Goal: Task Accomplishment & Management: Use online tool/utility

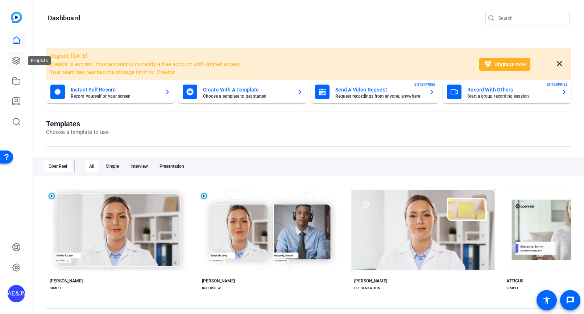
click at [9, 59] on link at bounding box center [16, 60] width 17 height 17
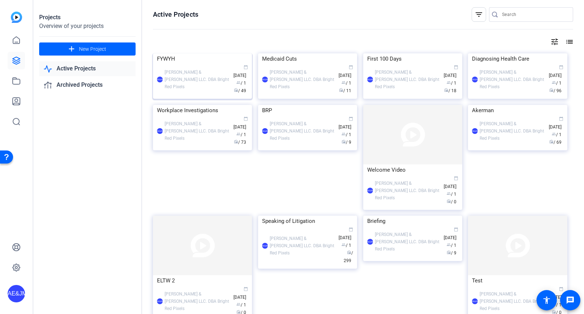
scroll to position [7, 0]
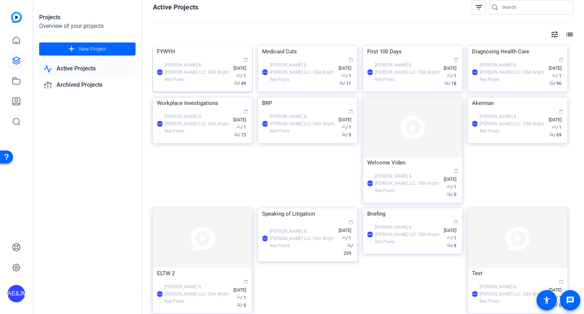
click at [181, 87] on div "AE&JMLDBRP Adam Elend & Jeff Marks LLC. DBA Bright Red Pixels calendar_today Ju…" at bounding box center [202, 72] width 91 height 30
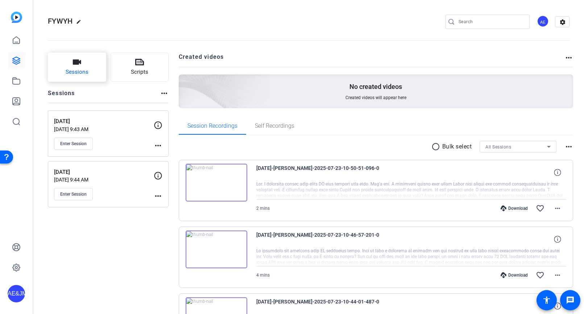
click at [71, 64] on button "Sessions" at bounding box center [77, 67] width 58 height 29
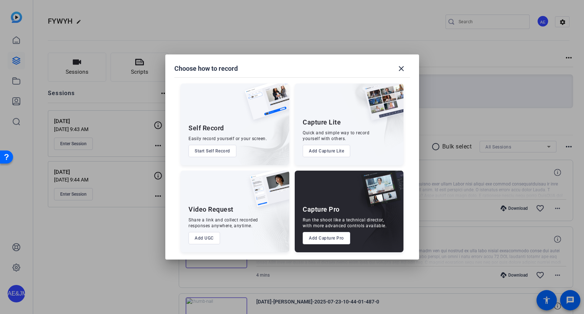
click at [332, 240] on button "Add Capture Pro" at bounding box center [326, 238] width 47 height 12
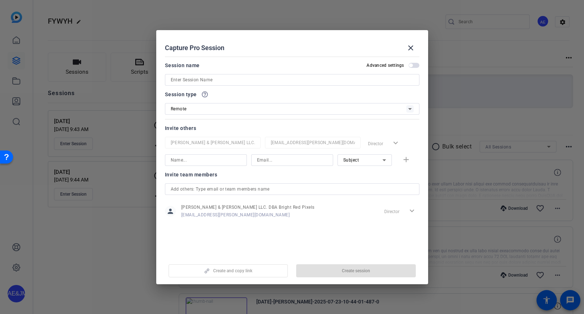
click at [210, 78] on input at bounding box center [292, 79] width 243 height 9
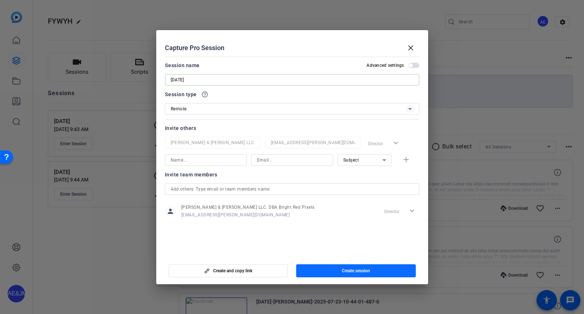
type input "[DATE]"
click at [373, 273] on span "button" at bounding box center [356, 270] width 120 height 17
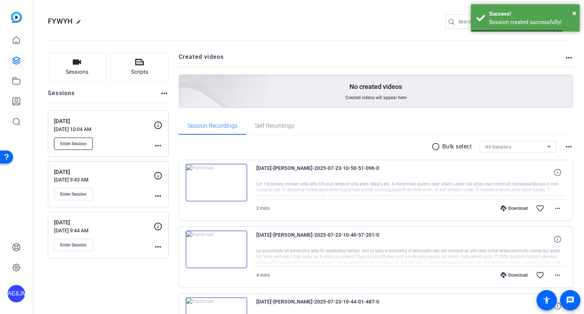
click at [75, 139] on button "Enter Session" at bounding box center [73, 143] width 39 height 12
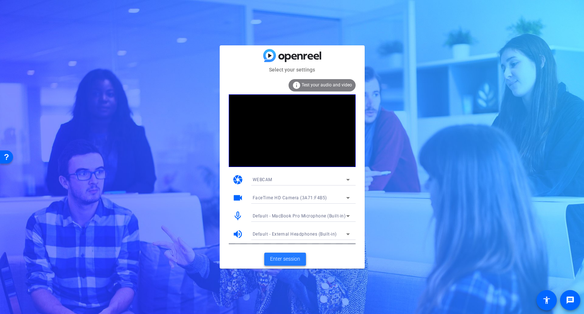
click at [289, 259] on span "Enter session" at bounding box center [285, 259] width 30 height 8
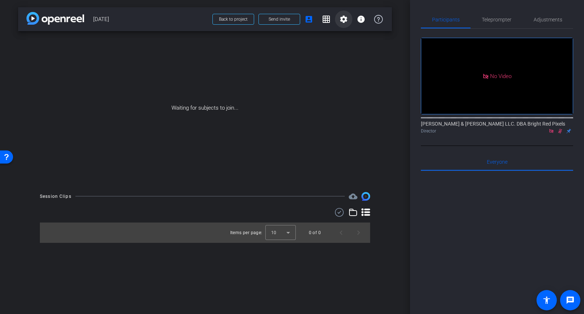
click at [341, 18] on mat-icon "settings" at bounding box center [343, 19] width 9 height 9
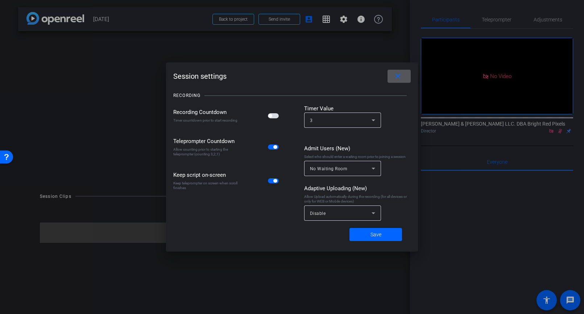
click at [0, 0] on span "button" at bounding box center [0, 0] width 0 height 0
click at [346, 215] on div "Disable" at bounding box center [341, 212] width 62 height 9
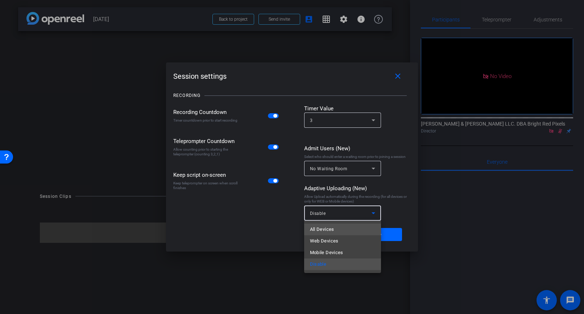
click at [340, 227] on mat-option "All Devices" at bounding box center [342, 229] width 77 height 12
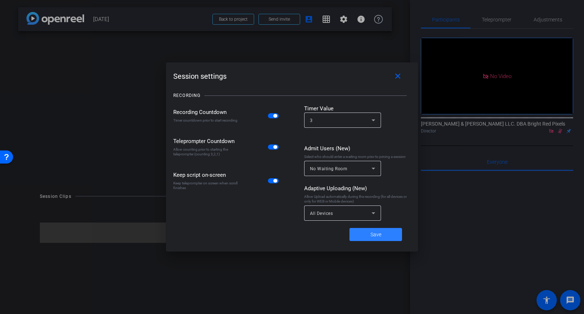
click at [370, 236] on span at bounding box center [376, 234] width 53 height 17
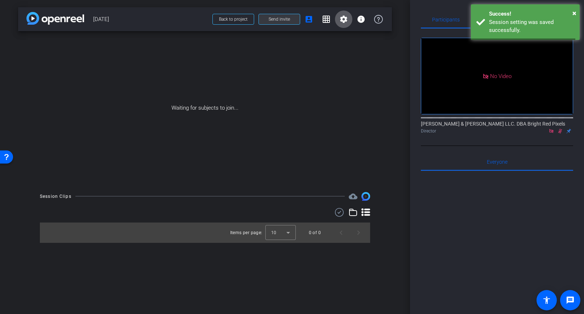
click at [273, 21] on span "Send invite" at bounding box center [279, 19] width 21 height 6
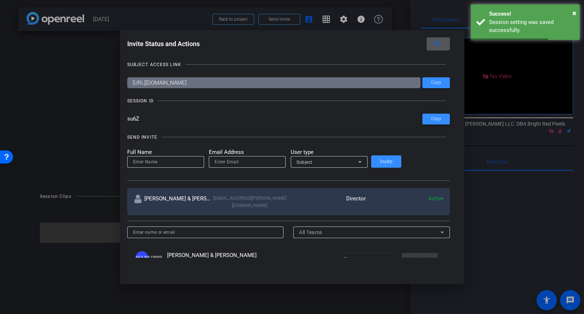
drag, startPoint x: 415, startPoint y: 119, endPoint x: 329, endPoint y: 123, distance: 86.4
click at [431, 119] on span "Copy" at bounding box center [436, 118] width 10 height 5
drag, startPoint x: 417, startPoint y: 83, endPoint x: 411, endPoint y: 82, distance: 6.6
click at [422, 83] on span at bounding box center [436, 82] width 28 height 17
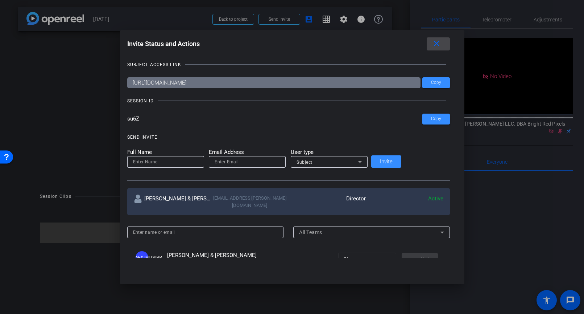
click at [432, 44] on mat-icon "close" at bounding box center [436, 43] width 9 height 9
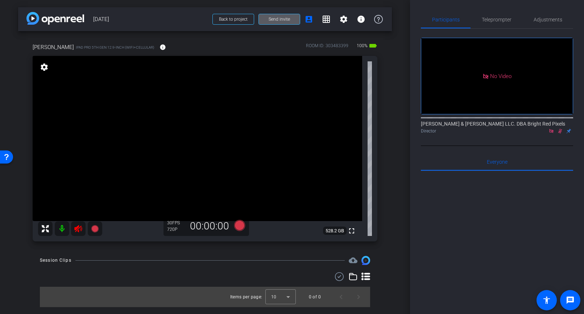
click at [80, 227] on icon at bounding box center [78, 228] width 8 height 7
drag, startPoint x: 561, startPoint y: 140, endPoint x: 560, endPoint y: 133, distance: 7.3
click at [560, 134] on div "Director" at bounding box center [497, 131] width 152 height 7
click at [560, 133] on icon at bounding box center [560, 131] width 4 height 5
click at [544, 18] on span "Adjustments" at bounding box center [548, 19] width 29 height 5
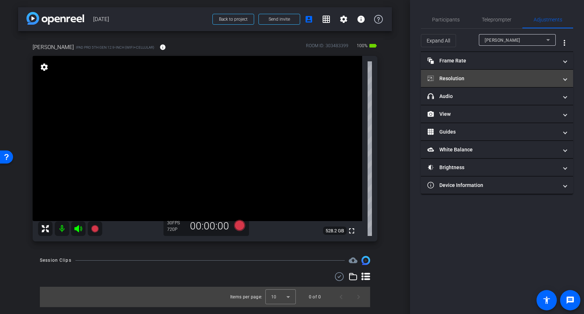
click at [453, 79] on mat-panel-title "Resolution" at bounding box center [492, 79] width 131 height 8
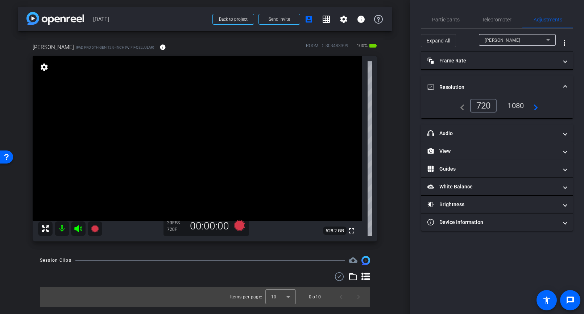
click at [514, 104] on div "1080" at bounding box center [515, 105] width 27 height 12
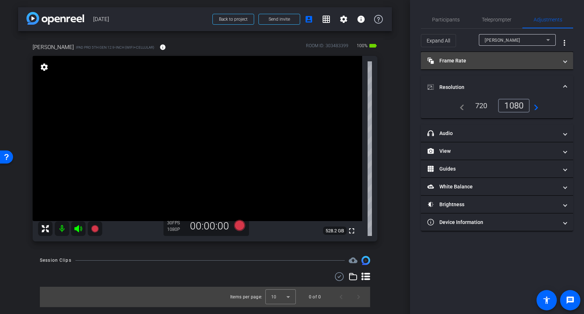
click at [467, 60] on mat-panel-title "Frame Rate Frame Rate" at bounding box center [492, 61] width 131 height 8
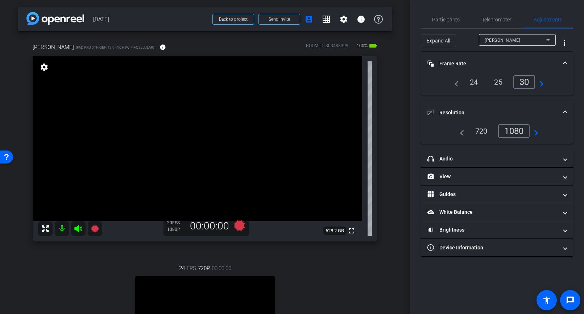
click at [505, 40] on span "[PERSON_NAME]" at bounding box center [503, 40] width 36 height 5
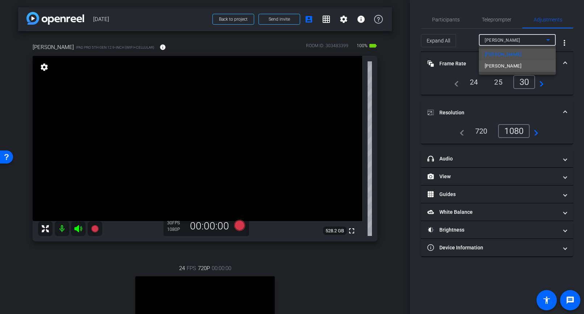
click at [505, 64] on span "[PERSON_NAME]" at bounding box center [503, 66] width 37 height 9
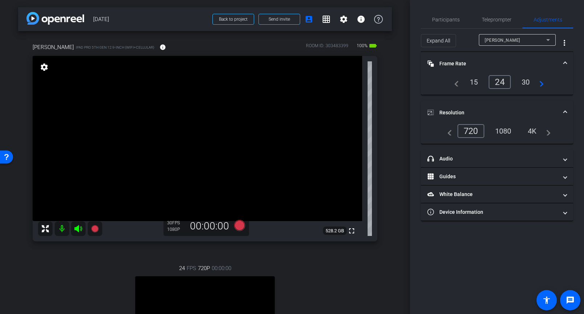
click at [503, 130] on div "1080" at bounding box center [503, 131] width 27 height 12
click at [391, 135] on div "[PERSON_NAME] iPad Pro 5th Gen 12.9-inch (WiFi+Cellular) info ROOM ID: 30348339…" at bounding box center [205, 220] width 374 height 378
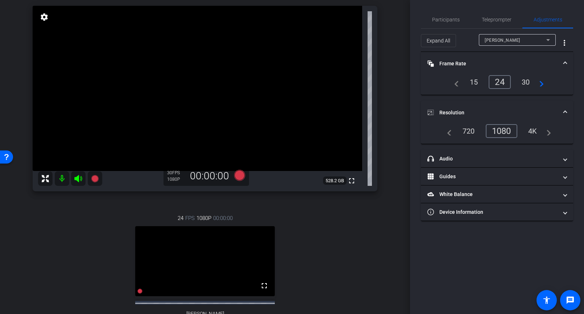
scroll to position [46, 0]
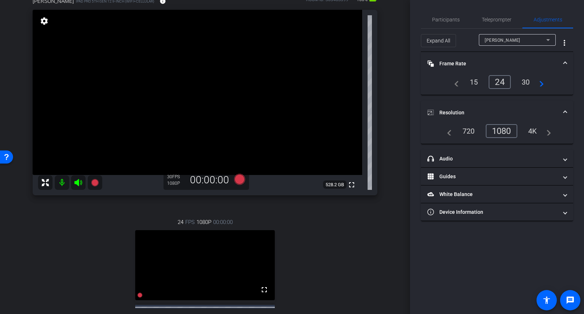
click at [389, 133] on div "[PERSON_NAME] iPad Pro 5th Gen 12.9-inch (WiFi+Cellular) info ROOM ID: 30348339…" at bounding box center [205, 174] width 374 height 378
click at [391, 132] on div "[PERSON_NAME] iPad Pro 5th Gen 12.9-inch (WiFi+Cellular) info ROOM ID: 30348339…" at bounding box center [205, 174] width 374 height 378
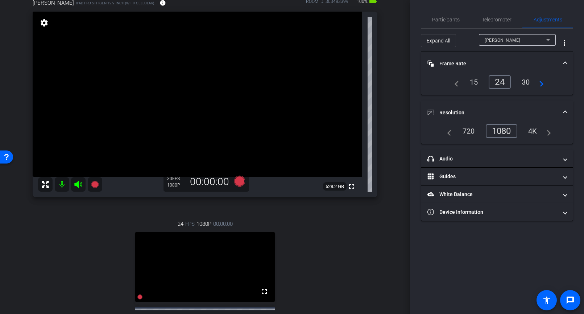
scroll to position [0, 0]
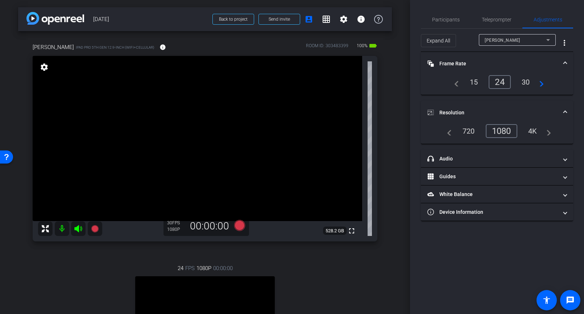
click at [487, 40] on span "[PERSON_NAME]" at bounding box center [503, 40] width 36 height 5
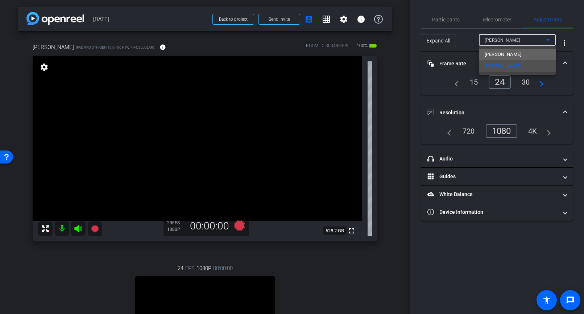
click at [493, 54] on span "[PERSON_NAME]" at bounding box center [503, 54] width 37 height 9
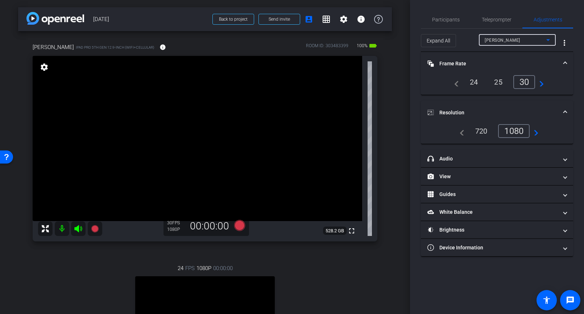
click at [500, 40] on span "[PERSON_NAME]" at bounding box center [503, 40] width 36 height 5
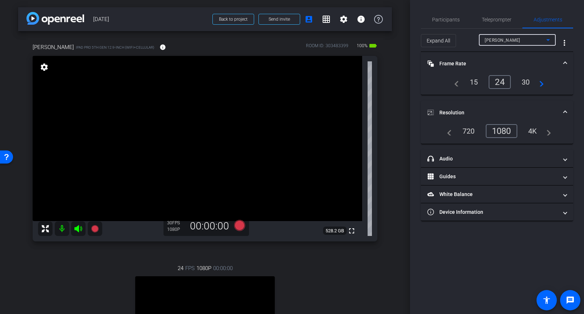
click at [393, 89] on div "arrow_back [DATE] Back to project Send invite account_box grid_on settings info…" at bounding box center [205, 157] width 410 height 314
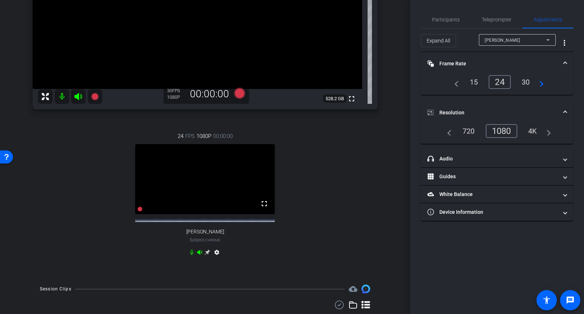
scroll to position [160, 0]
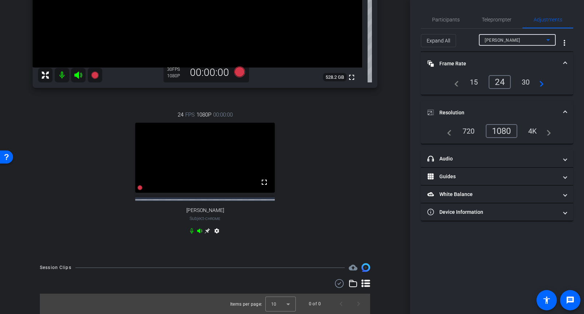
click at [510, 40] on div "[PERSON_NAME]" at bounding box center [516, 40] width 62 height 9
click at [510, 40] on div at bounding box center [292, 157] width 584 height 314
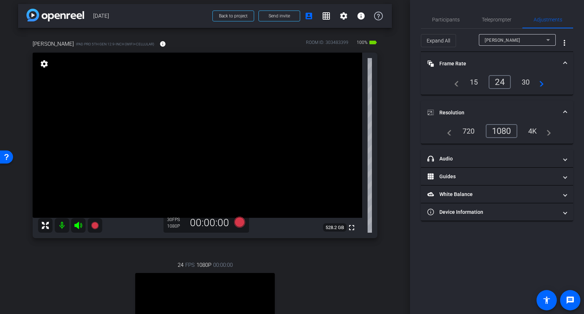
scroll to position [4, 0]
click at [349, 16] on span at bounding box center [343, 15] width 17 height 17
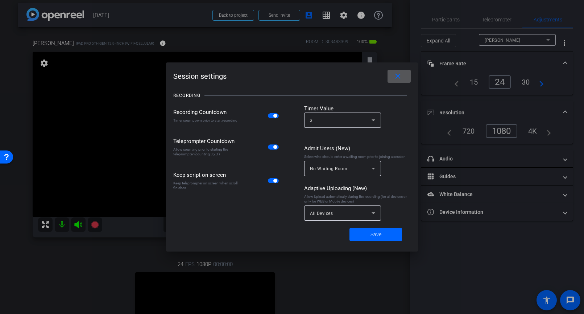
click at [410, 75] on span at bounding box center [399, 75] width 23 height 17
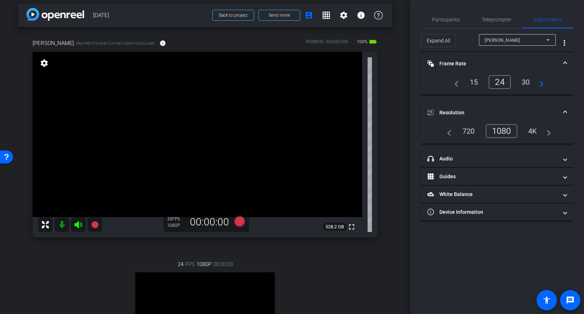
click at [388, 82] on div "[PERSON_NAME] iPad Pro 5th Gen 12.9-inch (WiFi+Cellular) info ROOM ID: 30348339…" at bounding box center [205, 216] width 374 height 378
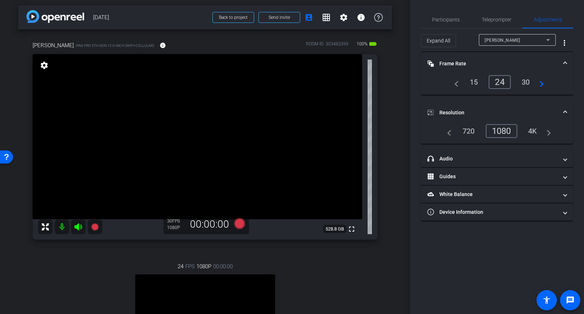
scroll to position [0, 0]
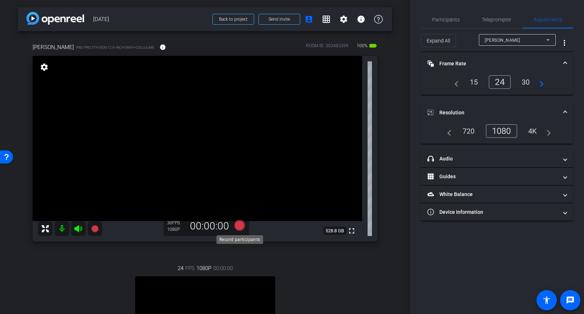
click at [239, 225] on icon at bounding box center [239, 225] width 11 height 11
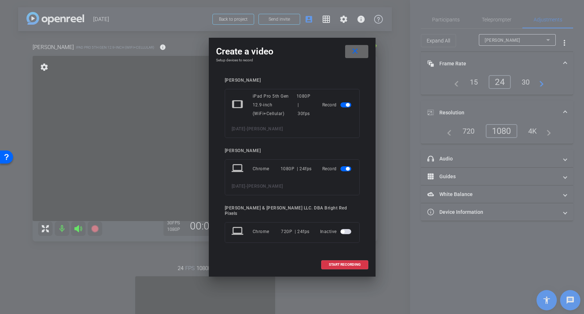
click at [354, 59] on span at bounding box center [356, 51] width 23 height 17
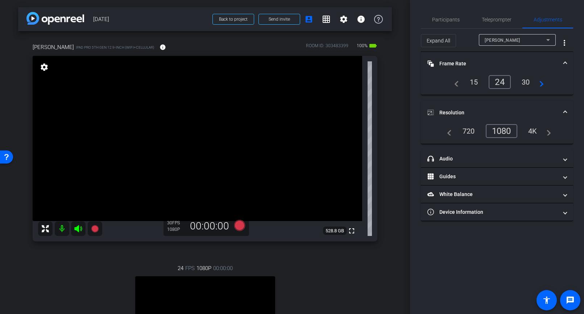
click at [526, 39] on div "[PERSON_NAME]" at bounding box center [516, 40] width 62 height 9
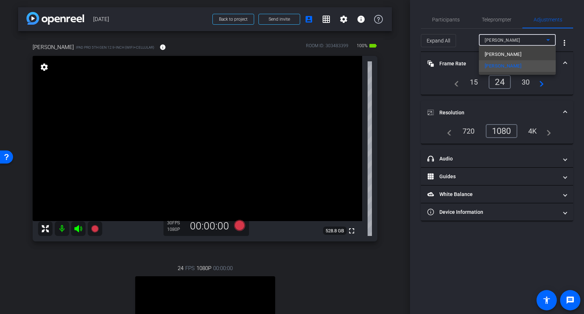
click at [503, 50] on mat-option "[PERSON_NAME]" at bounding box center [517, 55] width 77 height 12
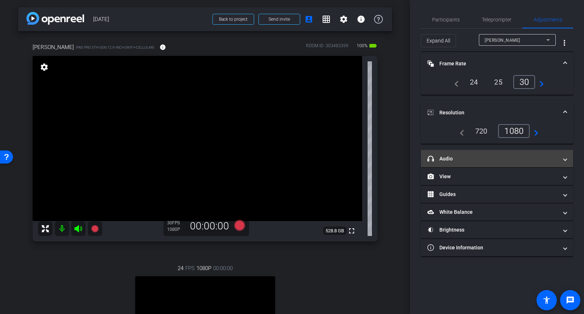
click at [455, 156] on mat-panel-title "headphone icon Audio" at bounding box center [492, 159] width 131 height 8
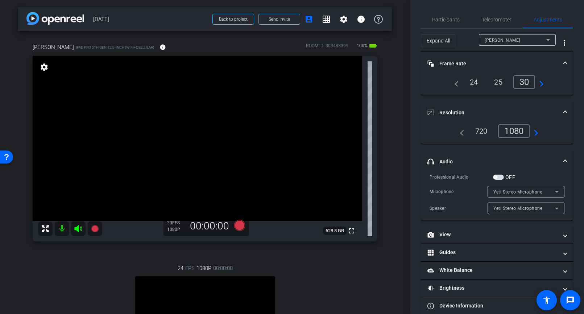
scroll to position [12, 0]
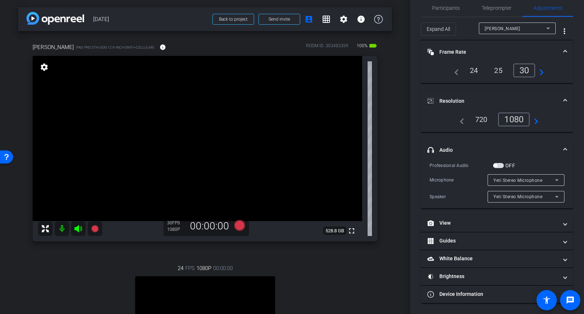
click at [503, 164] on span "button" at bounding box center [498, 165] width 11 height 5
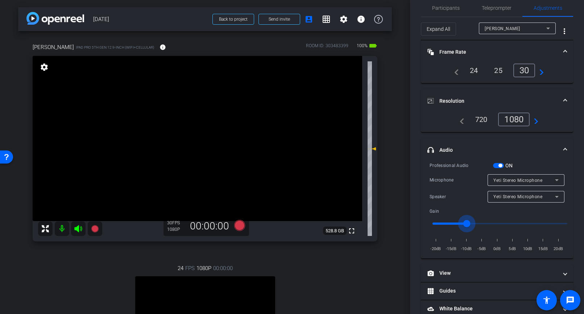
drag, startPoint x: 472, startPoint y: 224, endPoint x: 468, endPoint y: 224, distance: 4.0
click at [468, 224] on input "range" at bounding box center [500, 223] width 150 height 16
drag, startPoint x: 470, startPoint y: 223, endPoint x: 550, endPoint y: 224, distance: 80.1
click at [548, 224] on input "range" at bounding box center [500, 223] width 150 height 16
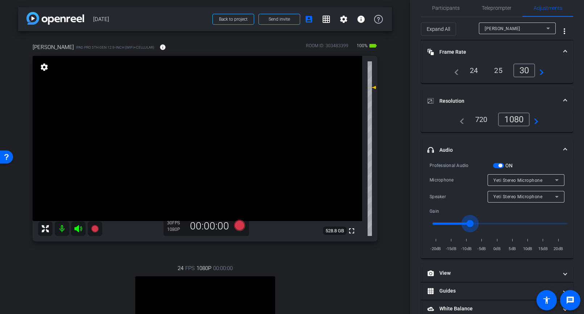
drag, startPoint x: 506, startPoint y: 222, endPoint x: 476, endPoint y: 221, distance: 30.5
click at [476, 221] on input "range" at bounding box center [500, 223] width 150 height 16
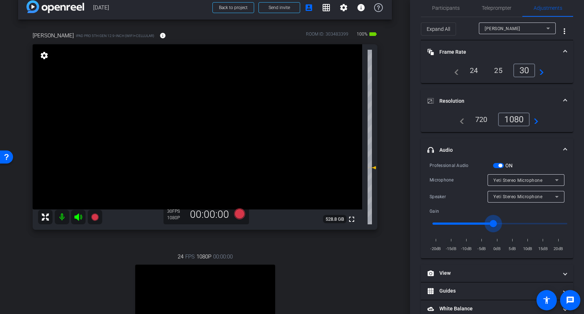
drag, startPoint x: 484, startPoint y: 224, endPoint x: 495, endPoint y: 223, distance: 10.6
click at [495, 223] on input "range" at bounding box center [500, 223] width 150 height 16
drag, startPoint x: 493, startPoint y: 223, endPoint x: 487, endPoint y: 222, distance: 6.2
click at [487, 222] on input "range" at bounding box center [500, 223] width 150 height 16
type input "-5"
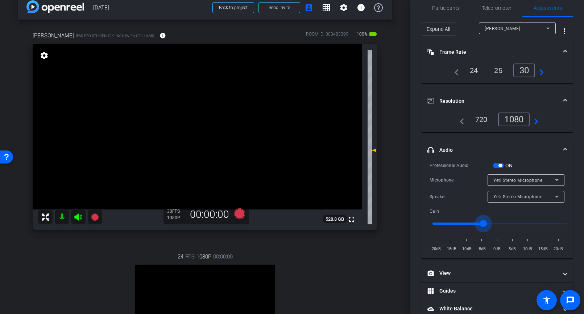
click at [483, 222] on input "range" at bounding box center [500, 223] width 150 height 16
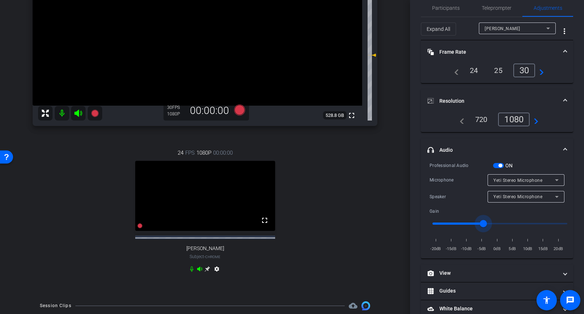
scroll to position [0, 0]
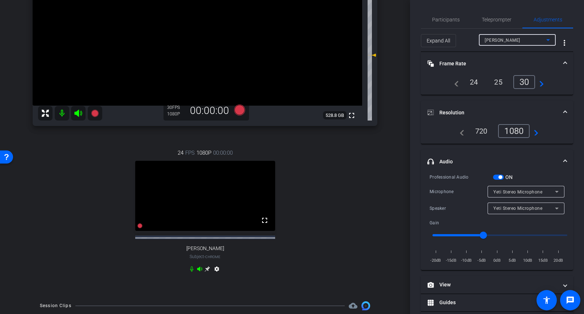
click at [506, 40] on span "[PERSON_NAME]" at bounding box center [503, 40] width 36 height 5
click at [496, 67] on span "[PERSON_NAME]" at bounding box center [503, 66] width 37 height 9
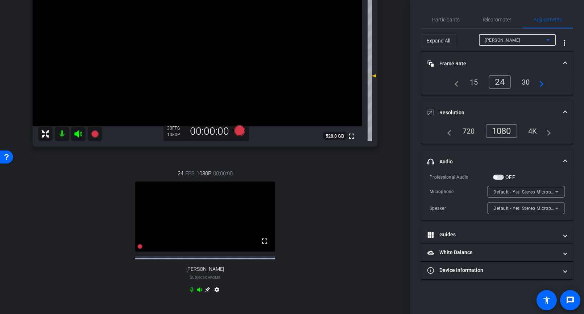
scroll to position [91, 0]
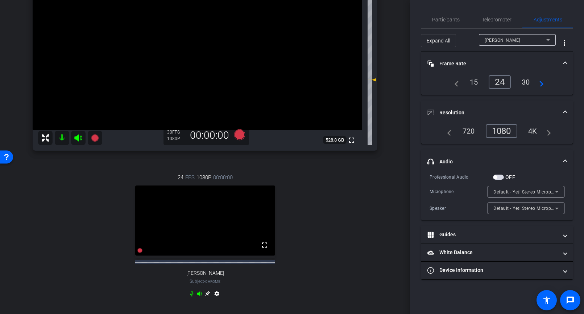
click at [500, 178] on span "button" at bounding box center [498, 176] width 11 height 5
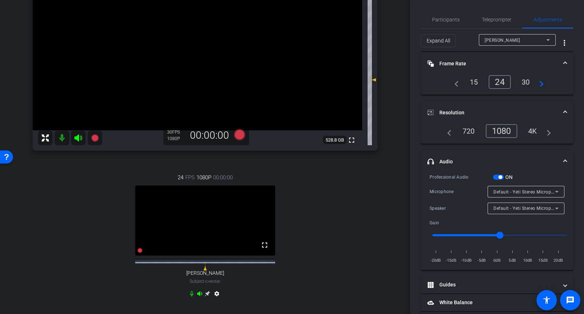
click at [479, 234] on input "range" at bounding box center [500, 235] width 150 height 16
drag, startPoint x: 482, startPoint y: 235, endPoint x: 497, endPoint y: 235, distance: 15.2
click at [497, 235] on input "range" at bounding box center [500, 235] width 150 height 16
drag, startPoint x: 504, startPoint y: 235, endPoint x: 516, endPoint y: 234, distance: 12.7
click at [516, 234] on input "range" at bounding box center [500, 235] width 150 height 16
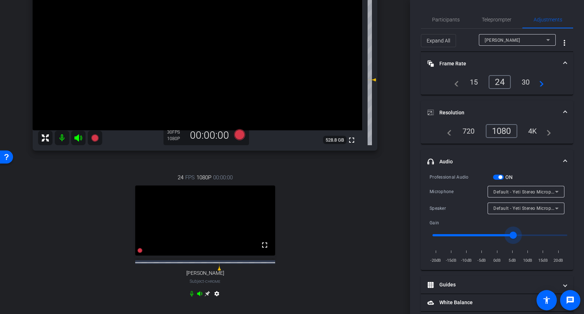
click at [531, 235] on input "range" at bounding box center [500, 235] width 150 height 16
click at [468, 235] on input "range" at bounding box center [500, 235] width 150 height 16
drag, startPoint x: 478, startPoint y: 232, endPoint x: 482, endPoint y: 232, distance: 3.6
type input "0.7"
click at [482, 232] on input "range" at bounding box center [500, 235] width 150 height 16
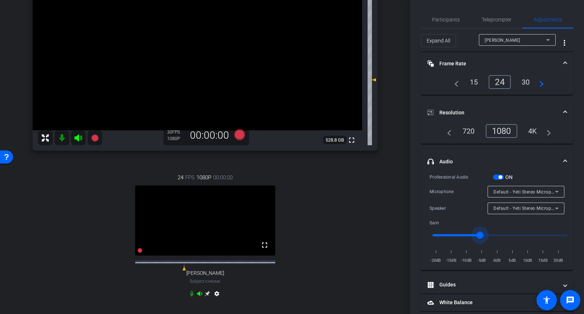
click at [497, 178] on span "button" at bounding box center [498, 176] width 11 height 5
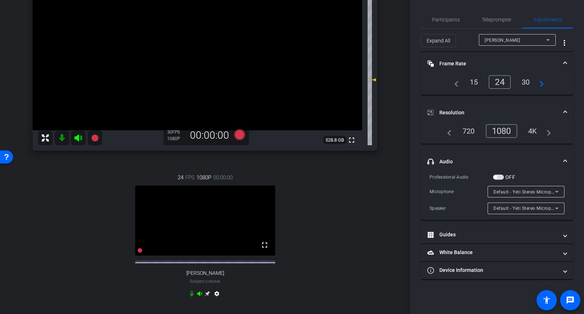
click at [497, 178] on span "button" at bounding box center [498, 176] width 11 height 5
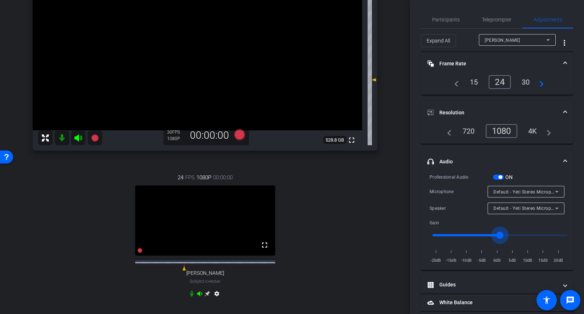
drag, startPoint x: 481, startPoint y: 234, endPoint x: 501, endPoint y: 234, distance: 19.9
click at [501, 234] on input "range" at bounding box center [500, 235] width 150 height 16
click at [526, 233] on input "range" at bounding box center [500, 235] width 150 height 16
click at [526, 33] on div "Expand All [PERSON_NAME] more_vert" at bounding box center [497, 40] width 152 height 23
click at [524, 44] on div "[PERSON_NAME]" at bounding box center [516, 40] width 62 height 9
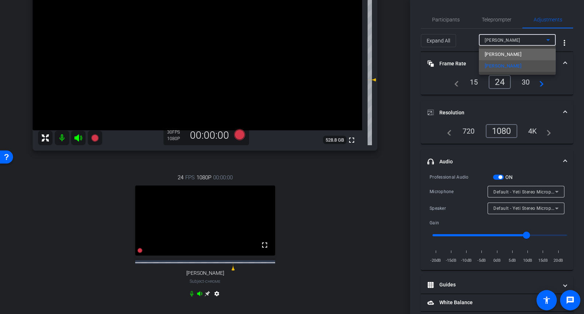
click at [512, 55] on mat-option "[PERSON_NAME]" at bounding box center [517, 55] width 77 height 12
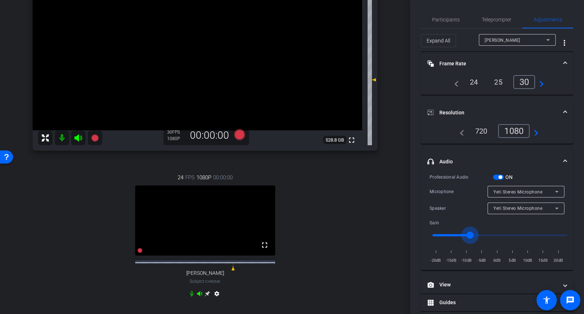
click at [471, 235] on input "range" at bounding box center [500, 235] width 150 height 16
click at [504, 41] on span "[PERSON_NAME]" at bounding box center [503, 40] width 36 height 5
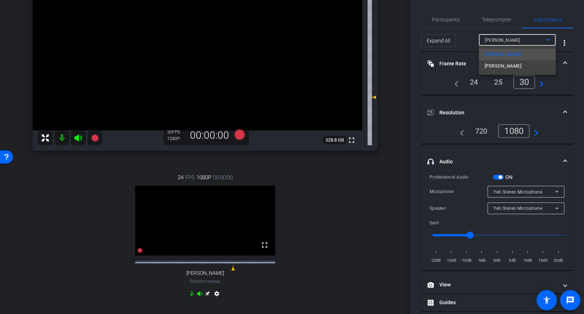
click at [509, 69] on mat-option "[PERSON_NAME]" at bounding box center [517, 66] width 77 height 12
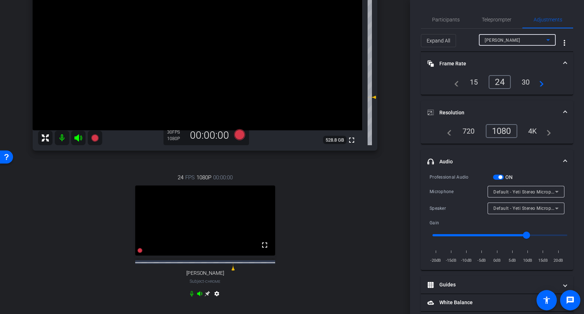
click at [565, 234] on input "range" at bounding box center [500, 235] width 150 height 16
click at [539, 234] on input "range" at bounding box center [500, 235] width 150 height 16
click at [517, 235] on input "range" at bounding box center [500, 235] width 150 height 16
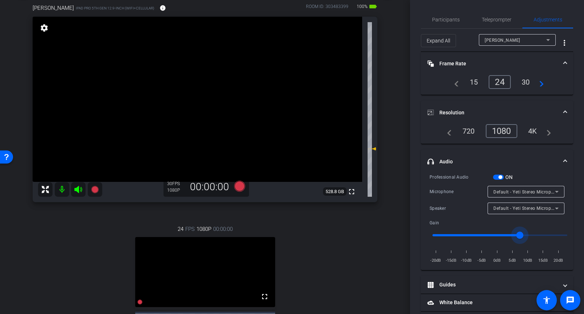
scroll to position [0, 0]
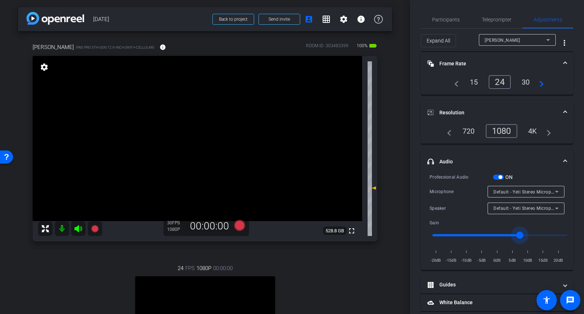
click at [509, 44] on div "[PERSON_NAME]" at bounding box center [516, 40] width 62 height 9
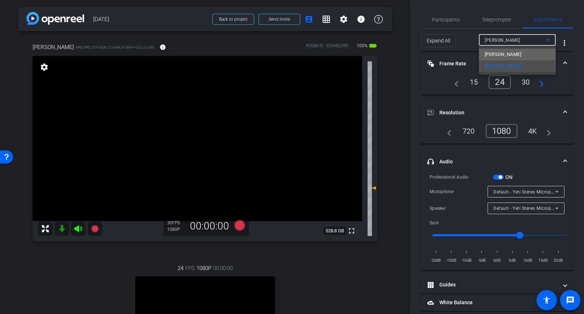
click at [506, 58] on span "[PERSON_NAME]" at bounding box center [503, 54] width 37 height 9
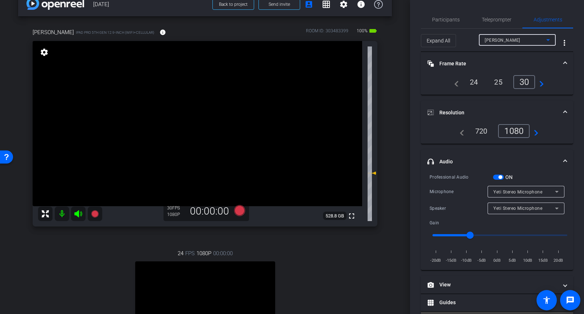
scroll to position [62, 0]
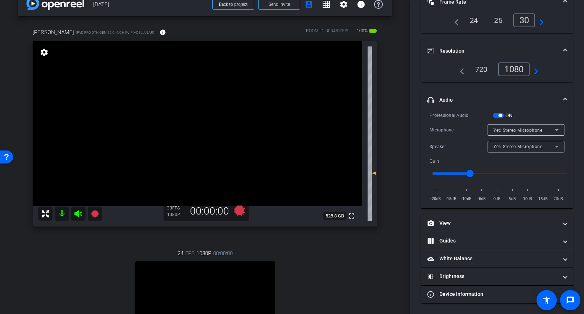
click at [478, 269] on mat-expansion-panel-header "Brightness" at bounding box center [497, 276] width 152 height 17
click at [479, 302] on span "button" at bounding box center [477, 303] width 11 height 5
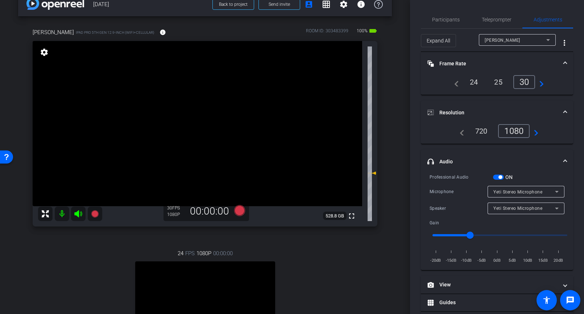
click at [511, 46] on div at bounding box center [517, 50] width 77 height 8
click at [507, 43] on div "[PERSON_NAME]" at bounding box center [516, 40] width 62 height 9
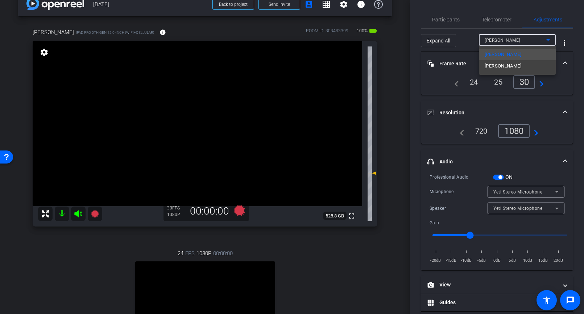
click at [495, 67] on span "[PERSON_NAME]" at bounding box center [503, 66] width 37 height 9
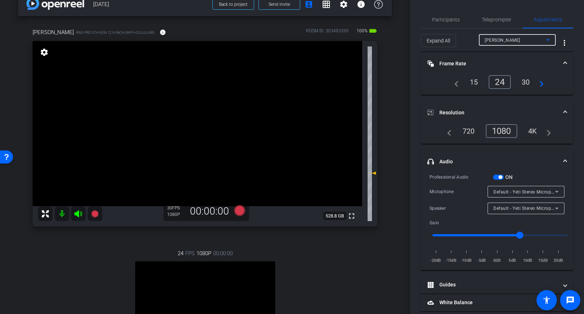
scroll to position [26, 0]
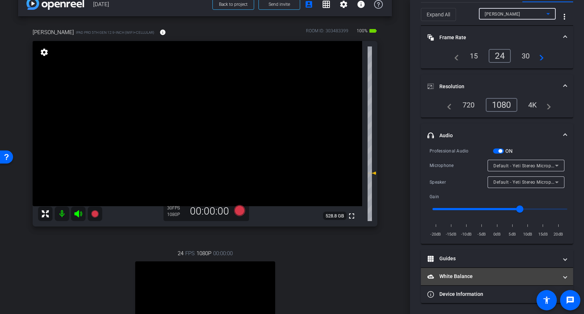
click at [462, 279] on mat-panel-title "White Balance White Balance" at bounding box center [492, 276] width 131 height 8
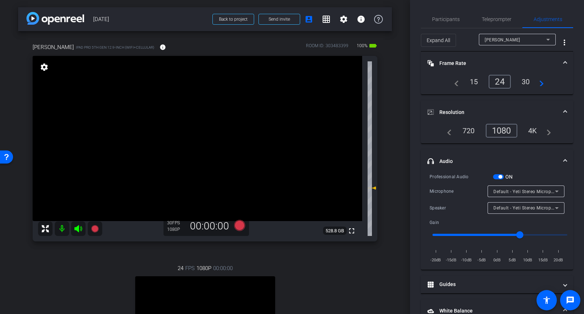
scroll to position [0, 0]
click at [501, 37] on div "[PERSON_NAME]" at bounding box center [516, 40] width 62 height 9
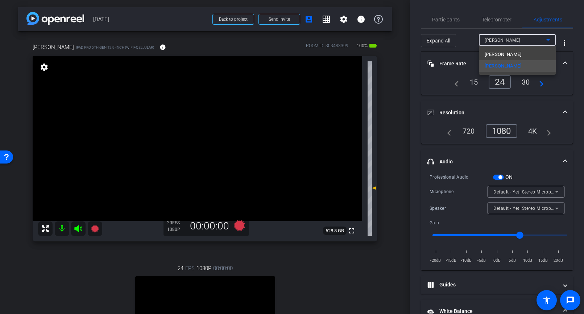
click at [501, 37] on div at bounding box center [292, 157] width 584 height 314
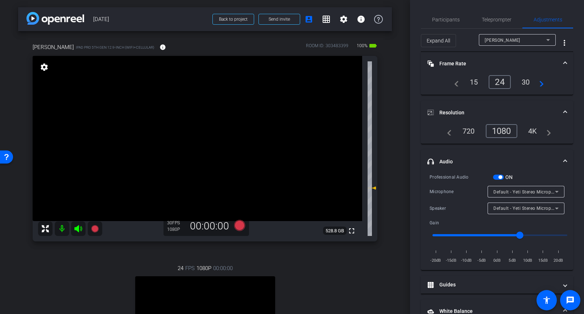
click at [404, 127] on div "arrow_back [DATE] Back to project Send invite account_box grid_on settings info…" at bounding box center [205, 157] width 410 height 314
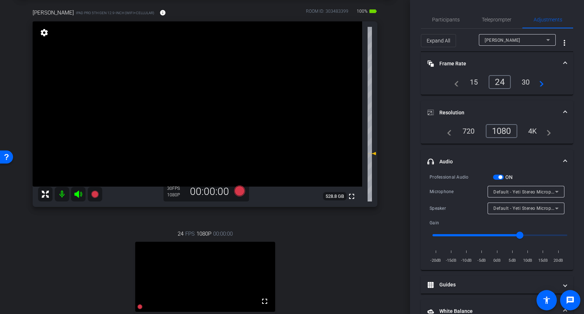
scroll to position [76, 0]
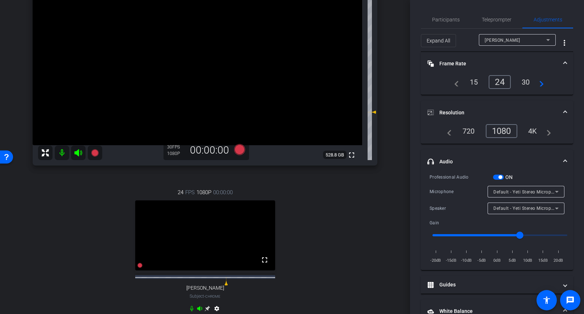
click at [394, 128] on div "arrow_back [DATE] Back to project Send invite account_box grid_on settings info…" at bounding box center [205, 81] width 410 height 314
click at [335, 195] on div "24 FPS 1080P 00:00:00 fullscreen [PERSON_NAME] Subject - Chrome settings" at bounding box center [205, 251] width 345 height 150
click at [548, 232] on input "range" at bounding box center [500, 235] width 150 height 16
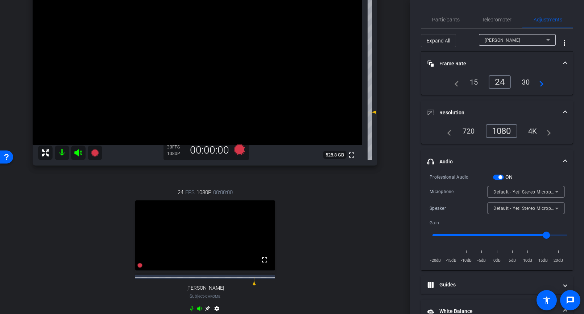
click at [383, 211] on div "[PERSON_NAME] iPad Pro 5th Gen 12.9-inch (WiFi+Cellular) info ROOM ID: 30348339…" at bounding box center [205, 144] width 374 height 378
drag, startPoint x: 388, startPoint y: 199, endPoint x: 398, endPoint y: 186, distance: 16.1
click at [388, 199] on div "[PERSON_NAME] iPad Pro 5th Gen 12.9-inch (WiFi+Cellular) info ROOM ID: 30348339…" at bounding box center [205, 144] width 374 height 378
click at [490, 40] on span "[PERSON_NAME]" at bounding box center [503, 40] width 36 height 5
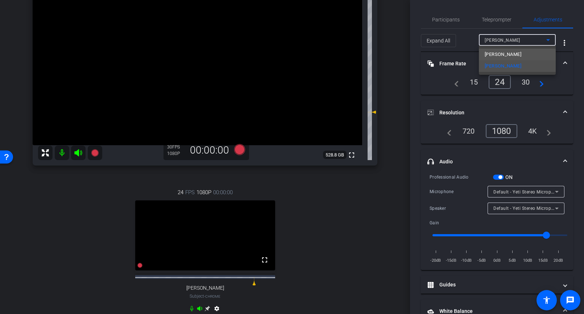
click at [497, 56] on span "[PERSON_NAME]" at bounding box center [503, 54] width 37 height 9
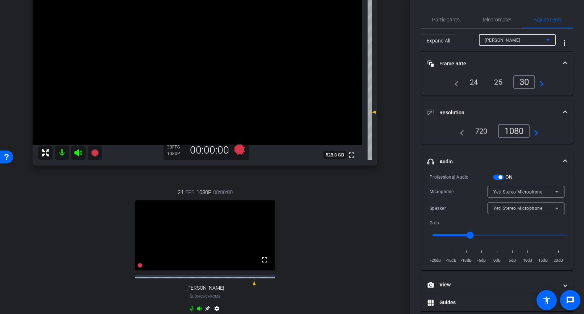
click at [491, 38] on span "[PERSON_NAME]" at bounding box center [503, 40] width 36 height 5
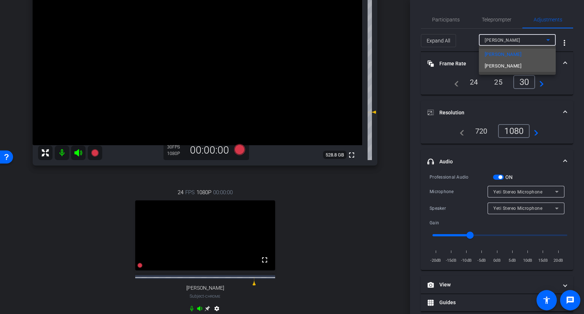
click at [492, 69] on span "[PERSON_NAME]" at bounding box center [503, 66] width 37 height 9
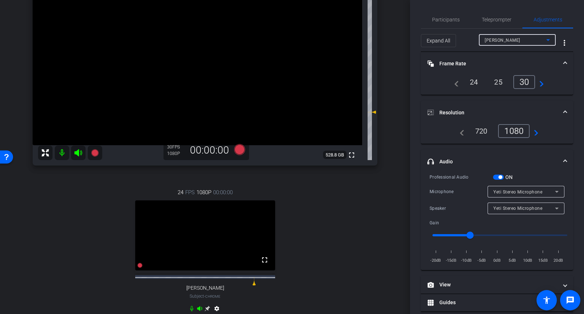
type input "1.7"
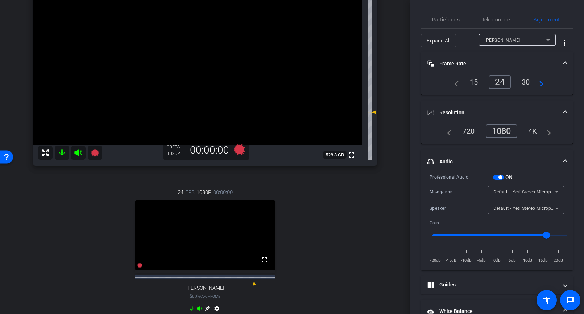
click at [347, 212] on div "24 FPS 1080P 00:00:00 fullscreen [PERSON_NAME] Subject - Chrome settings" at bounding box center [205, 251] width 345 height 150
click at [346, 212] on div "24 FPS 1080P 00:00:00 fullscreen [PERSON_NAME] Subject - Chrome settings" at bounding box center [205, 251] width 345 height 150
click at [441, 26] on span "Participants" at bounding box center [446, 19] width 28 height 17
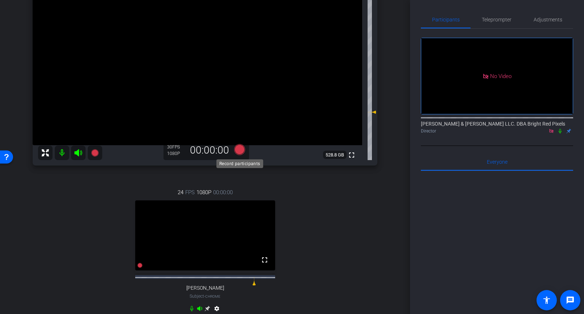
click at [234, 149] on icon at bounding box center [239, 149] width 11 height 11
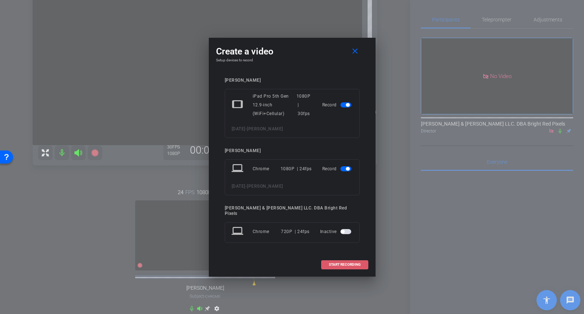
click at [343, 263] on span "START RECORDING" at bounding box center [345, 265] width 32 height 4
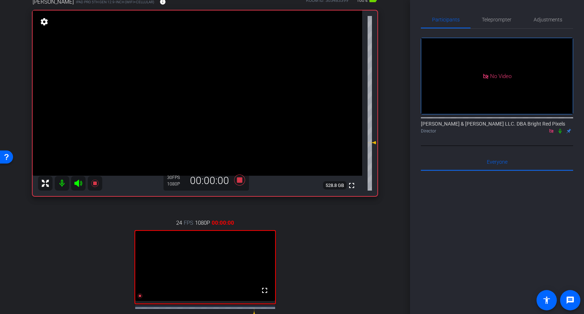
scroll to position [0, 0]
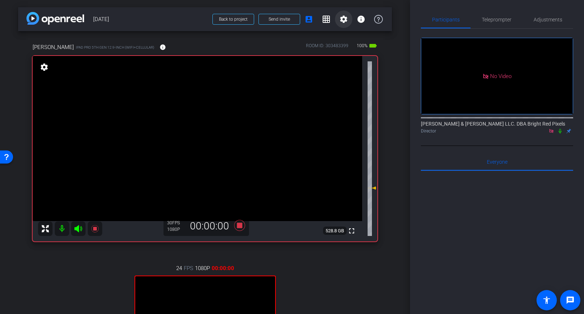
click at [342, 20] on mat-icon "settings" at bounding box center [343, 19] width 9 height 9
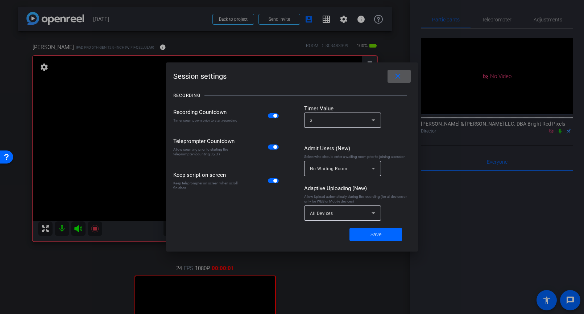
click at [272, 118] on mat-slide-toggle at bounding box center [274, 115] width 12 height 8
click at [272, 116] on span "button" at bounding box center [273, 115] width 11 height 5
click at [363, 237] on span at bounding box center [376, 234] width 53 height 17
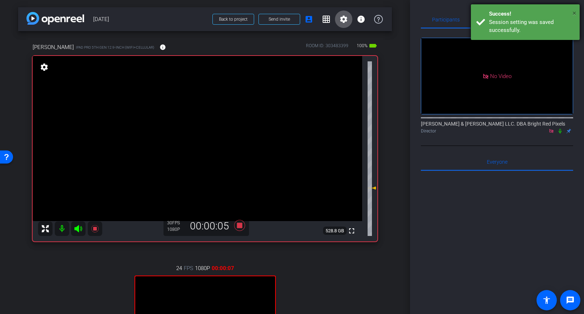
click at [577, 11] on div "× Success! Session setting was saved successfully." at bounding box center [525, 22] width 109 height 36
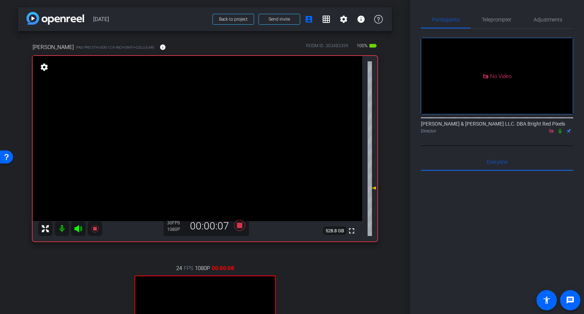
click at [561, 129] on icon at bounding box center [560, 131] width 3 height 5
click at [475, 202] on div at bounding box center [497, 260] width 152 height 179
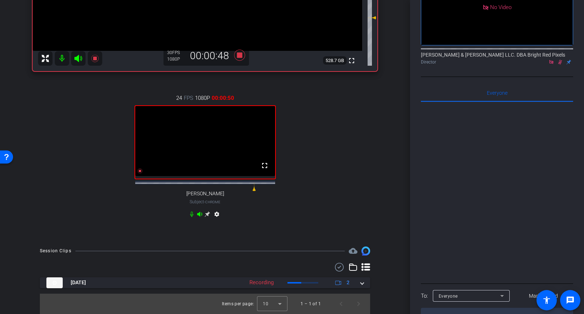
scroll to position [175, 0]
click at [376, 174] on div "24 FPS 1080P 00:00:51 fullscreen [PERSON_NAME] Subject - Chrome settings" at bounding box center [205, 157] width 345 height 150
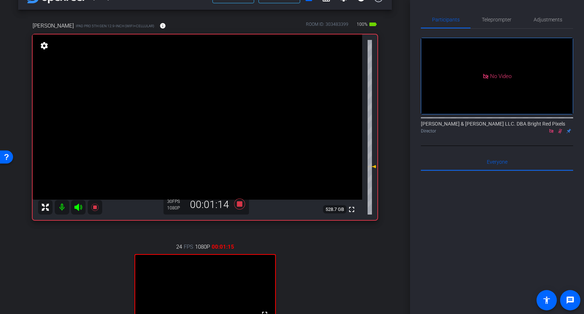
scroll to position [0, 0]
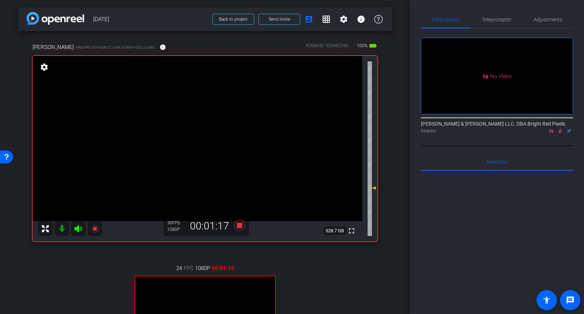
click at [392, 177] on div "arrow_back [DATE] Back to project Send invite account_box grid_on settings info…" at bounding box center [205, 157] width 410 height 314
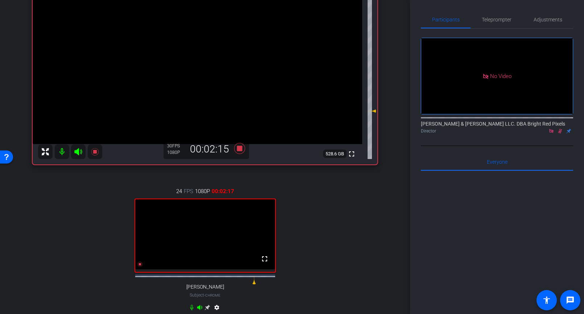
scroll to position [77, 0]
click at [383, 185] on div "[PERSON_NAME] iPad Pro 5th Gen 12.9-inch (WiFi+Cellular) info ROOM ID: 30348339…" at bounding box center [205, 143] width 374 height 378
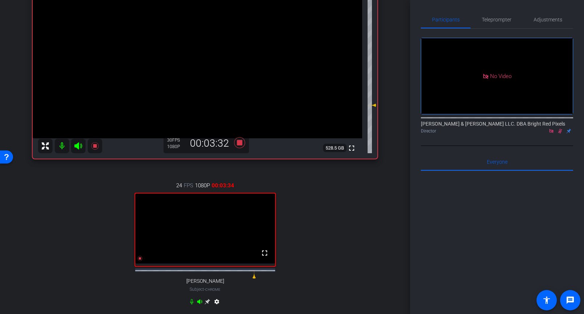
scroll to position [82, 0]
click at [559, 129] on icon at bounding box center [560, 131] width 4 height 5
click at [560, 128] on icon at bounding box center [560, 130] width 6 height 5
click at [559, 128] on icon at bounding box center [560, 130] width 6 height 5
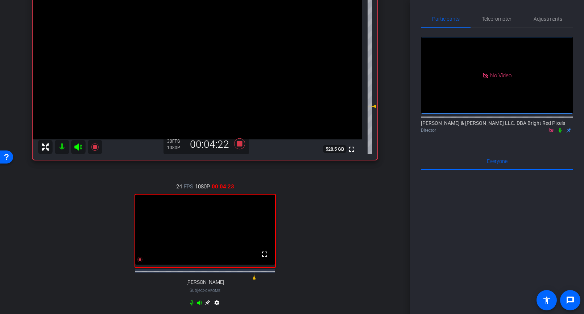
click at [560, 128] on icon at bounding box center [560, 130] width 3 height 5
click at [547, 21] on span "Adjustments" at bounding box center [548, 18] width 29 height 5
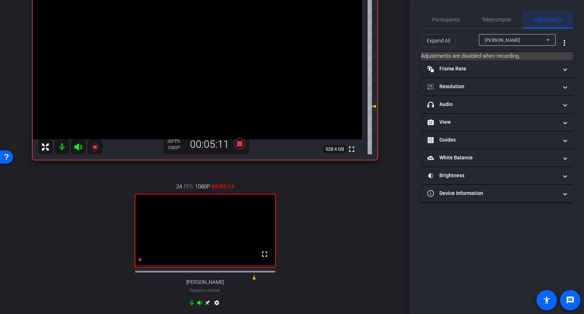
scroll to position [0, 0]
click at [452, 18] on span "Participants" at bounding box center [446, 19] width 28 height 5
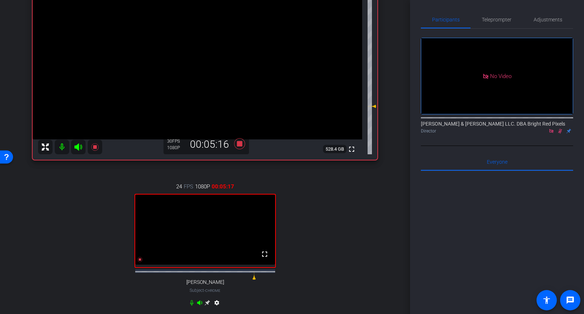
click at [216, 307] on mat-icon "settings" at bounding box center [216, 303] width 9 height 9
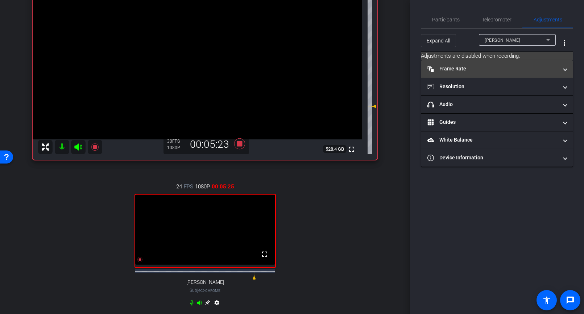
click at [468, 68] on mat-panel-title "Frame Rate Frame Rate" at bounding box center [492, 69] width 131 height 8
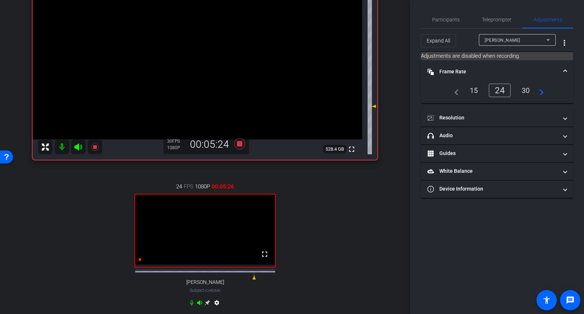
click at [473, 69] on mat-panel-title "Frame Rate Frame Rate" at bounding box center [492, 72] width 131 height 8
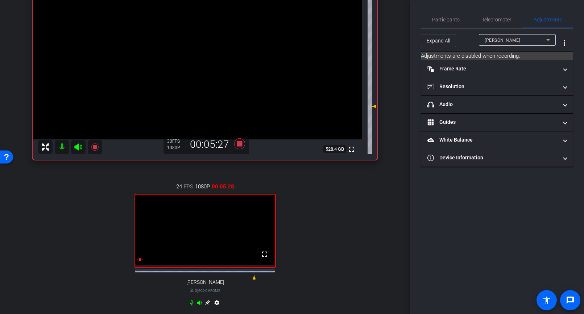
click at [388, 194] on div "[PERSON_NAME] iPad Pro 5th Gen 12.9-inch (WiFi+Cellular) info ROOM ID: 30348339…" at bounding box center [205, 139] width 374 height 378
click at [445, 21] on span "Participants" at bounding box center [446, 19] width 28 height 5
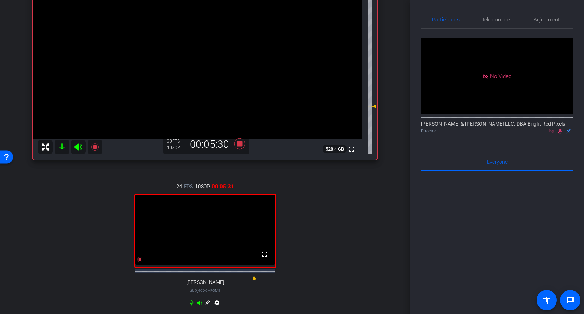
click at [79, 223] on div "24 FPS 1080P 00:05:31 fullscreen [PERSON_NAME] Subject - Chrome settings" at bounding box center [205, 245] width 345 height 150
click at [79, 223] on div "24 FPS 1080P 00:05:32 fullscreen [PERSON_NAME] Subject - Chrome settings" at bounding box center [205, 245] width 345 height 150
click at [358, 188] on div "24 FPS 1080P 00:14:32 fullscreen [PERSON_NAME] Subject - Chrome settings" at bounding box center [205, 245] width 345 height 150
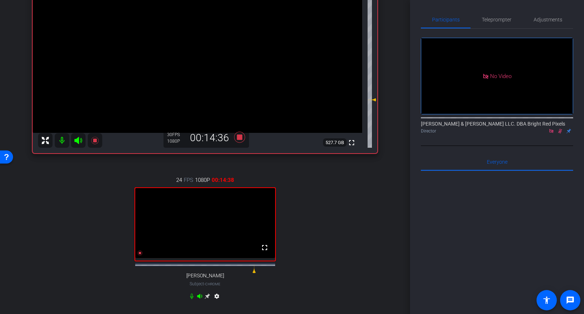
scroll to position [137, 0]
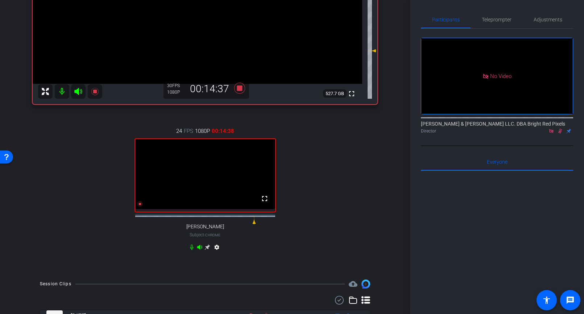
click at [358, 188] on div "24 FPS 1080P 00:14:38 fullscreen [PERSON_NAME] Subject - Chrome settings" at bounding box center [205, 190] width 345 height 150
click at [358, 188] on div "24 FPS 1080P 00:14:39 fullscreen [PERSON_NAME] Subject - Chrome settings" at bounding box center [205, 190] width 345 height 150
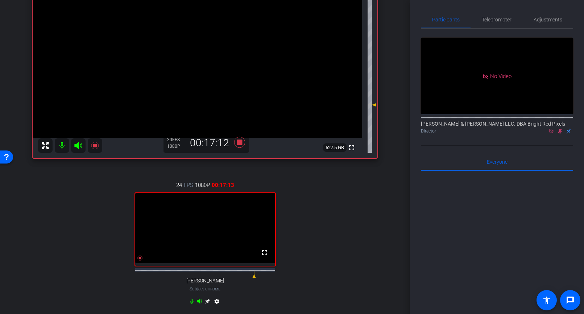
scroll to position [82, 0]
click at [396, 134] on div "arrow_back [DATE] Back to project Send invite account_box grid_on settings info…" at bounding box center [205, 75] width 410 height 314
click at [396, 134] on div "arrow_back [DATE] Back to project Send invite account_box grid_on settings info…" at bounding box center [205, 73] width 410 height 314
click at [111, 213] on div "24 FPS 1080P 00:24:00 fullscreen [PERSON_NAME] Subject - Chrome settings" at bounding box center [205, 243] width 345 height 150
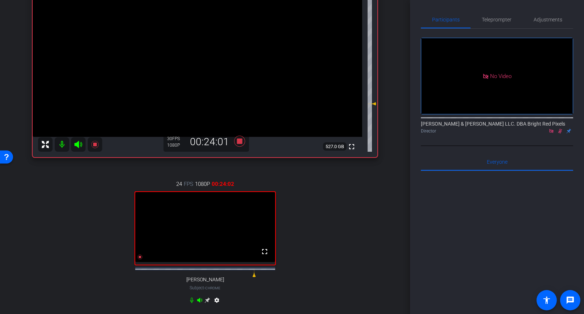
click at [111, 213] on div "24 FPS 1080P 00:24:02 fullscreen [PERSON_NAME] Subject - Chrome settings" at bounding box center [205, 243] width 345 height 150
click at [111, 213] on div "24 FPS 1080P 00:24:05 fullscreen [PERSON_NAME] Subject - Chrome settings" at bounding box center [205, 243] width 345 height 150
click at [455, 191] on div at bounding box center [497, 260] width 152 height 179
click at [560, 129] on icon at bounding box center [560, 131] width 4 height 5
click at [561, 129] on icon at bounding box center [560, 131] width 3 height 5
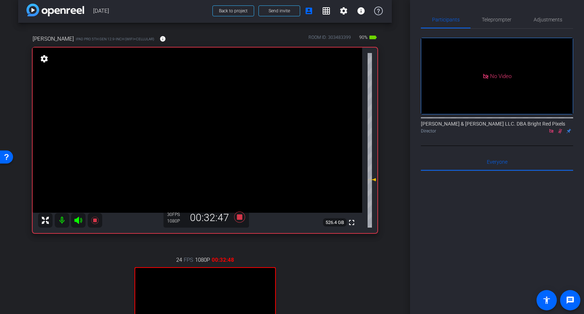
scroll to position [0, 0]
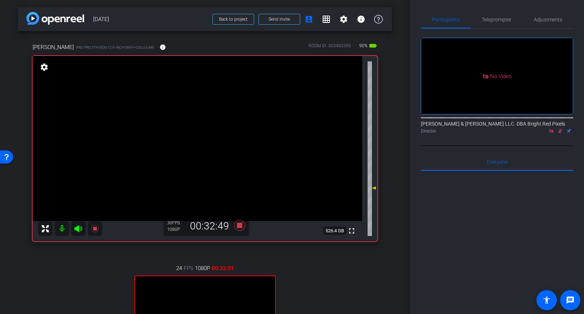
click at [437, 196] on div at bounding box center [497, 260] width 152 height 179
click at [472, 202] on div at bounding box center [497, 260] width 152 height 179
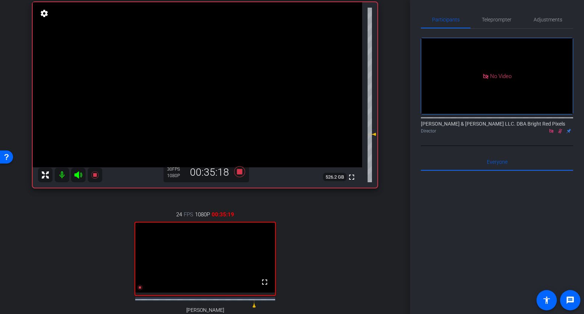
click at [393, 177] on div "arrow_back [DATE] Back to project Send invite account_box grid_on settings info…" at bounding box center [205, 103] width 410 height 314
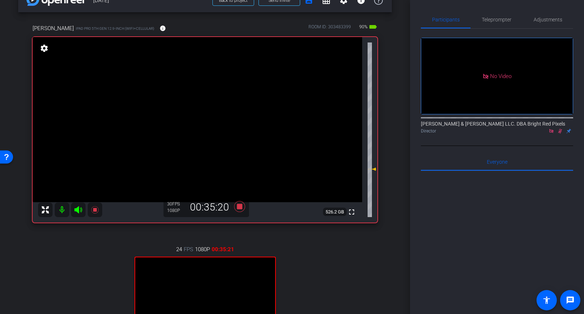
scroll to position [33, 0]
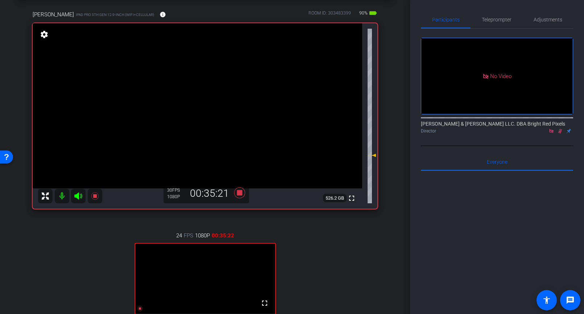
click at [393, 177] on div "arrow_back [DATE] Back to project Send invite account_box grid_on settings info…" at bounding box center [205, 124] width 410 height 314
click at [331, 230] on div "24 FPS 1080P 00:37:04 fullscreen [PERSON_NAME] Subject - Chrome settings" at bounding box center [205, 294] width 345 height 150
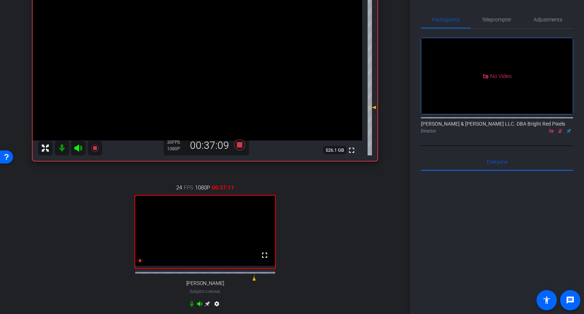
scroll to position [91, 0]
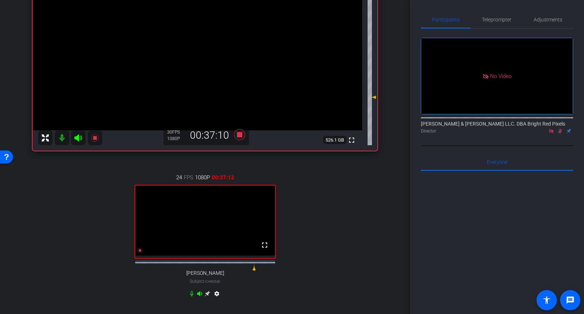
click at [482, 208] on div at bounding box center [497, 260] width 152 height 179
click at [561, 128] on icon at bounding box center [560, 130] width 6 height 5
click at [241, 136] on icon at bounding box center [239, 134] width 11 height 11
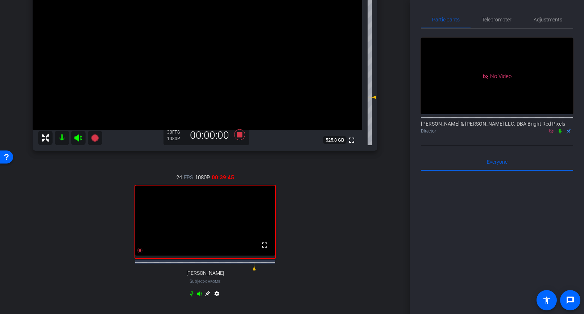
scroll to position [175, 0]
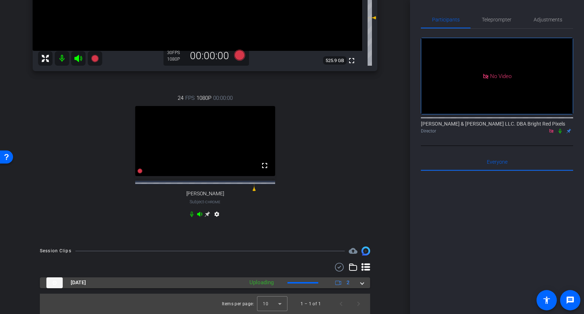
click at [361, 285] on span at bounding box center [362, 282] width 3 height 8
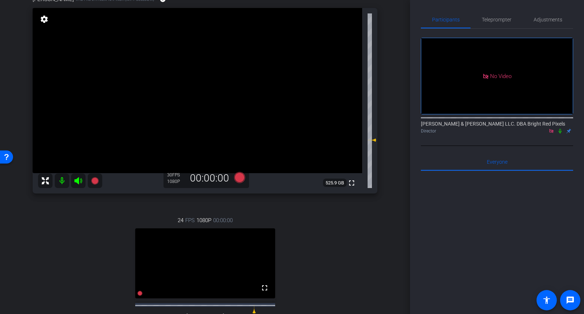
scroll to position [0, 0]
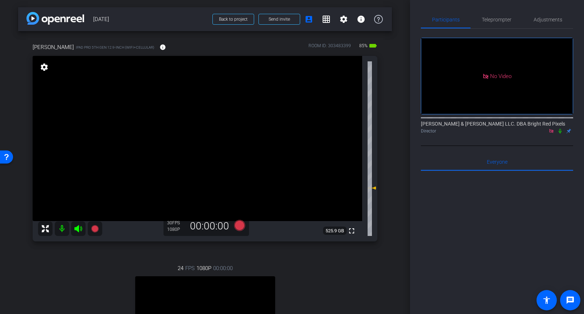
click at [393, 140] on div "arrow_back [DATE] Back to project Send invite account_box grid_on settings info…" at bounding box center [205, 157] width 410 height 314
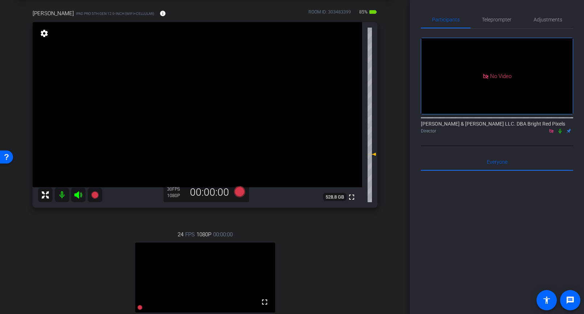
scroll to position [36, 0]
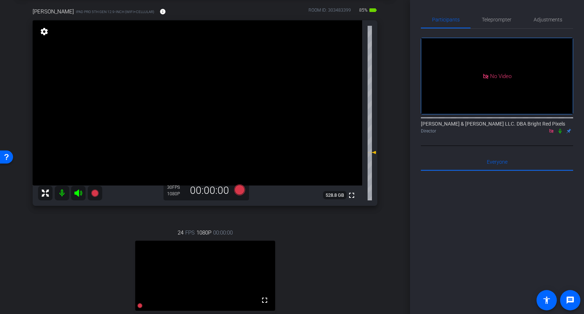
click at [391, 141] on div "[PERSON_NAME] iPad Pro 5th Gen 12.9-inch (WiFi+Cellular) info ROOM ID: 30348339…" at bounding box center [205, 185] width 374 height 378
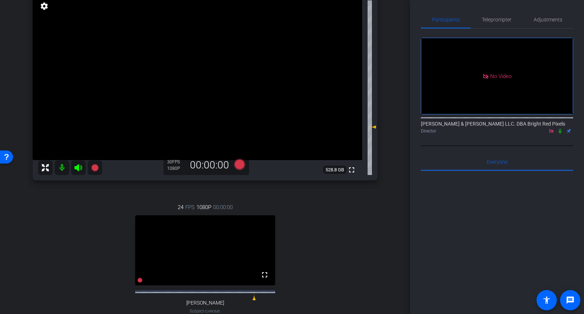
click at [392, 144] on div "arrow_back [DATE] Back to project Send invite account_box grid_on settings info…" at bounding box center [205, 96] width 410 height 314
click at [396, 144] on div "arrow_back [DATE] Back to project Send invite account_box grid_on settings info…" at bounding box center [205, 96] width 410 height 314
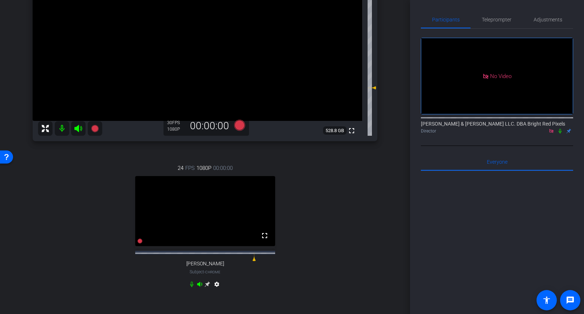
scroll to position [79, 0]
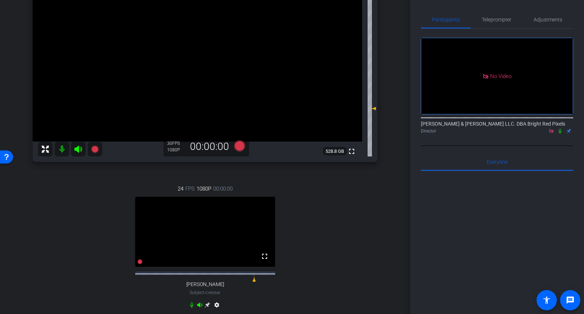
click at [395, 145] on div "arrow_back [DATE] Back to project Send invite account_box grid_on settings info…" at bounding box center [205, 78] width 410 height 314
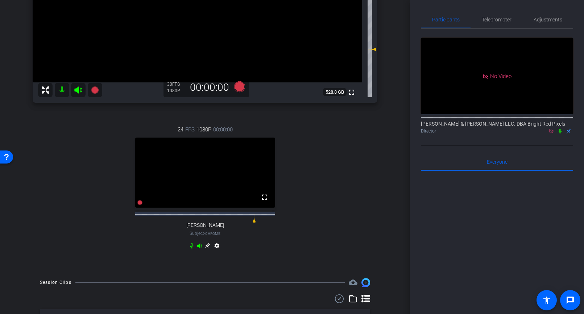
scroll to position [228, 0]
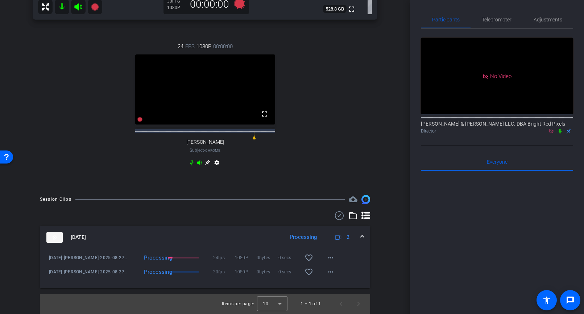
click at [394, 145] on div "arrow_back [DATE] Back to project Send invite account_box grid_on settings info…" at bounding box center [205, 157] width 410 height 314
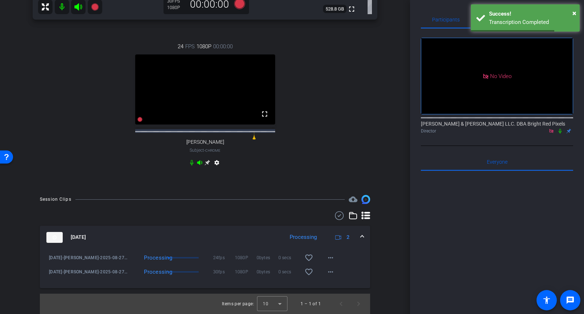
scroll to position [4, 0]
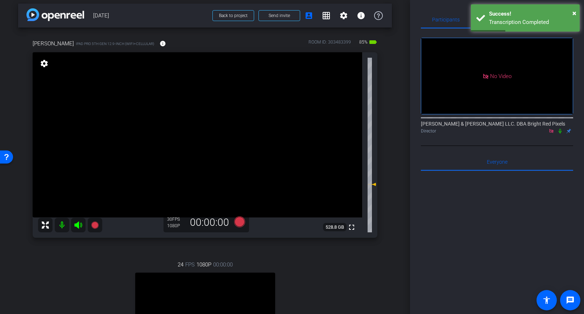
click at [395, 145] on div "arrow_back [DATE] Back to project Send invite account_box grid_on settings info…" at bounding box center [205, 153] width 410 height 314
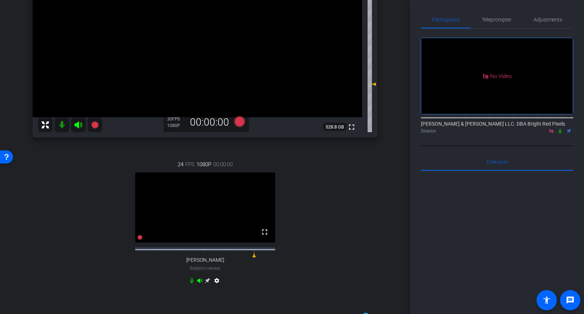
scroll to position [0, 0]
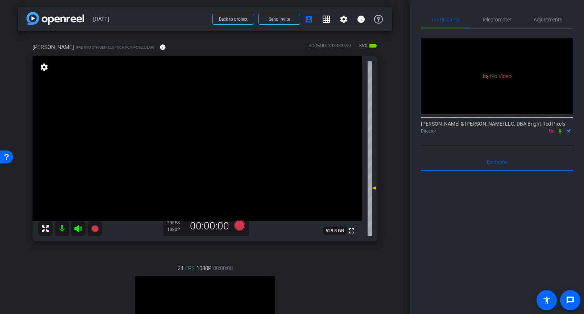
click at [393, 150] on div "arrow_back [DATE] Back to project Send invite account_box grid_on settings info…" at bounding box center [205, 157] width 410 height 314
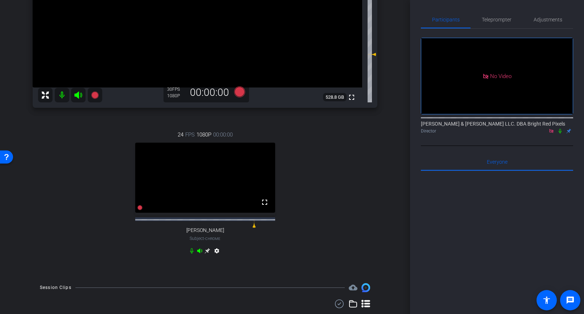
scroll to position [57, 0]
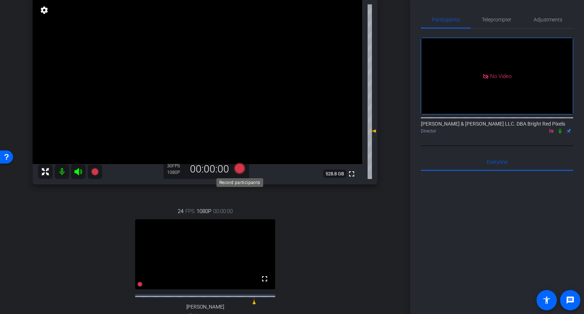
click at [239, 170] on icon at bounding box center [239, 168] width 11 height 11
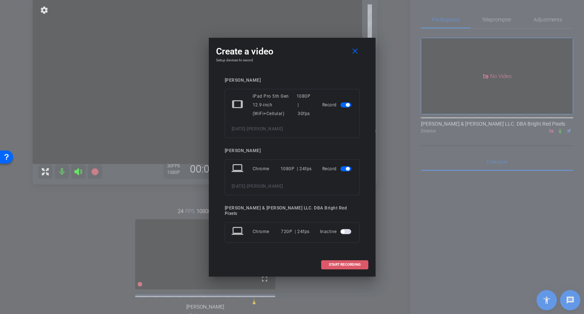
click at [351, 263] on span "START RECORDING" at bounding box center [345, 265] width 32 height 4
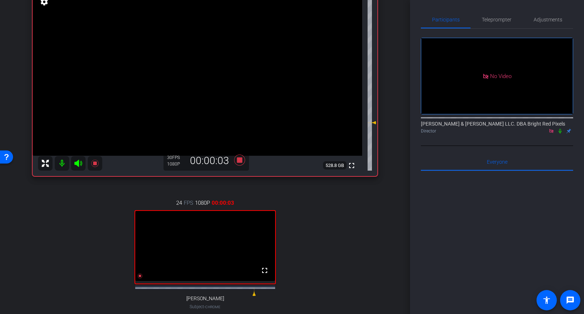
scroll to position [61, 0]
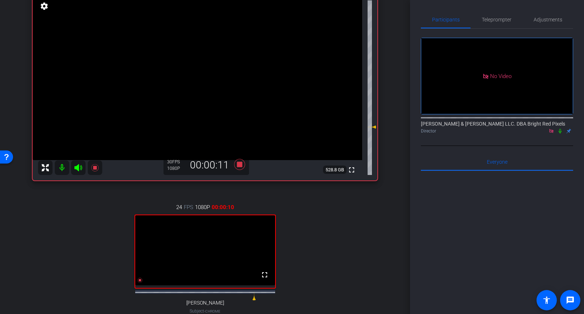
click at [561, 128] on icon at bounding box center [560, 130] width 6 height 5
click at [480, 192] on div at bounding box center [497, 260] width 152 height 179
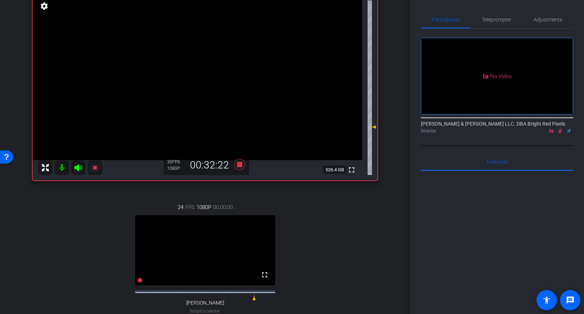
click at [562, 129] on icon at bounding box center [560, 131] width 4 height 5
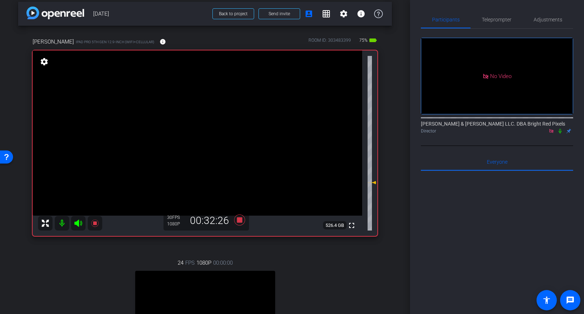
scroll to position [0, 0]
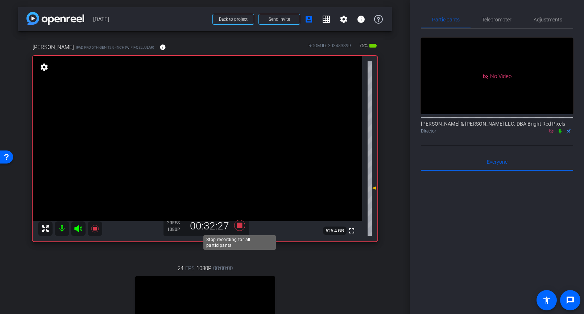
drag, startPoint x: 240, startPoint y: 224, endPoint x: 249, endPoint y: 211, distance: 15.6
click at [240, 224] on icon at bounding box center [239, 225] width 11 height 11
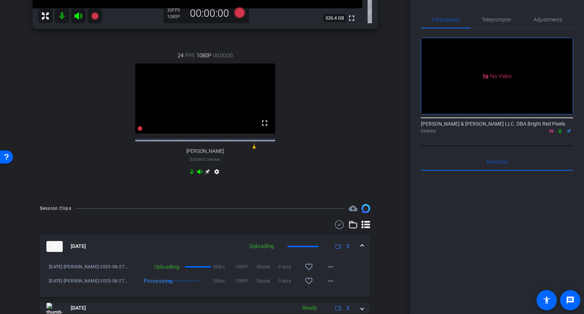
scroll to position [244, 0]
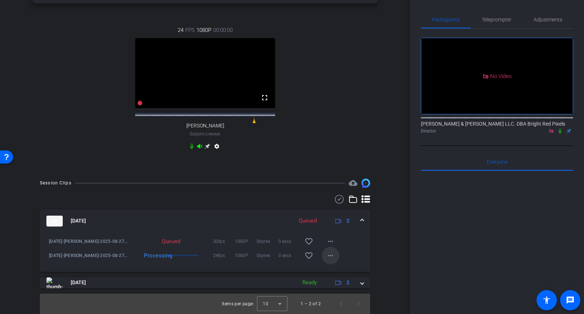
click at [332, 257] on mat-icon "more_horiz" at bounding box center [330, 255] width 9 height 9
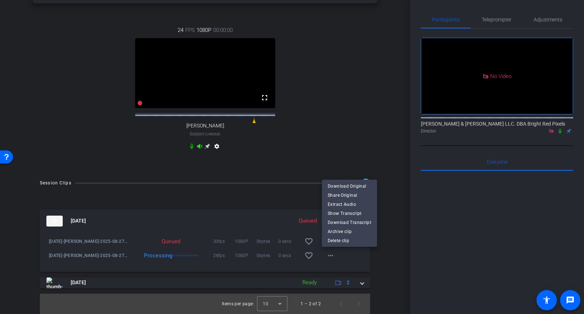
click at [372, 135] on div at bounding box center [292, 157] width 584 height 314
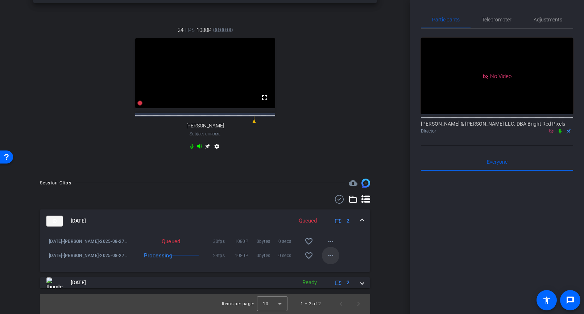
click at [334, 257] on mat-icon "more_horiz" at bounding box center [330, 255] width 9 height 9
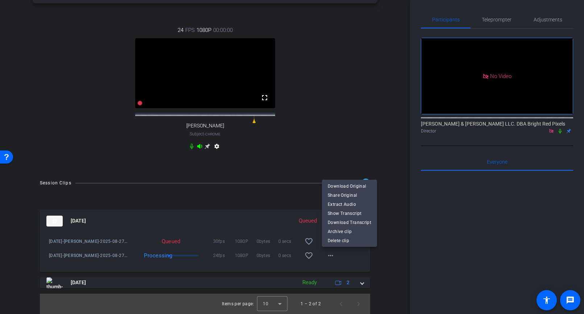
drag, startPoint x: 339, startPoint y: 140, endPoint x: 348, endPoint y: 170, distance: 31.8
click at [339, 140] on div at bounding box center [292, 157] width 584 height 314
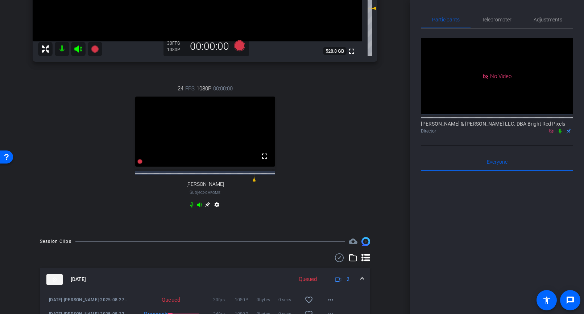
scroll to position [125, 0]
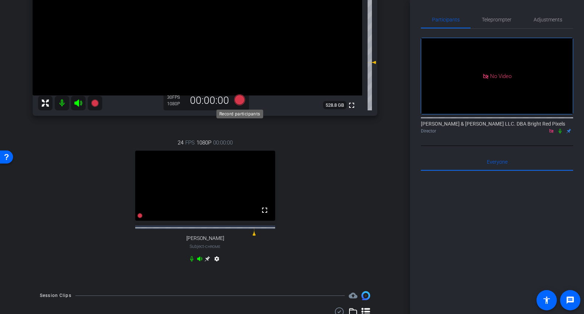
click at [240, 101] on icon at bounding box center [239, 99] width 11 height 11
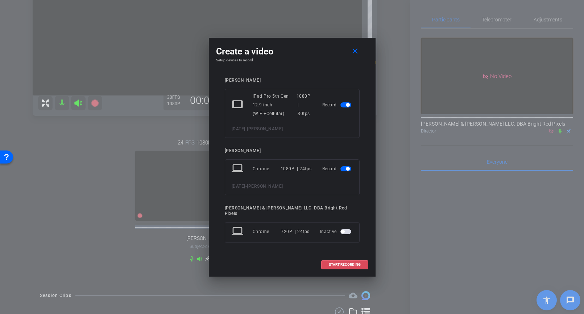
drag, startPoint x: 350, startPoint y: 257, endPoint x: 359, endPoint y: 250, distance: 11.6
click at [349, 257] on span at bounding box center [345, 264] width 46 height 17
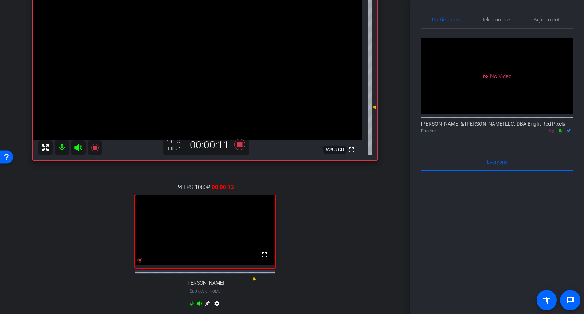
scroll to position [80, 0]
drag, startPoint x: 559, startPoint y: 100, endPoint x: 546, endPoint y: 123, distance: 26.5
click at [559, 129] on icon at bounding box center [560, 131] width 3 height 5
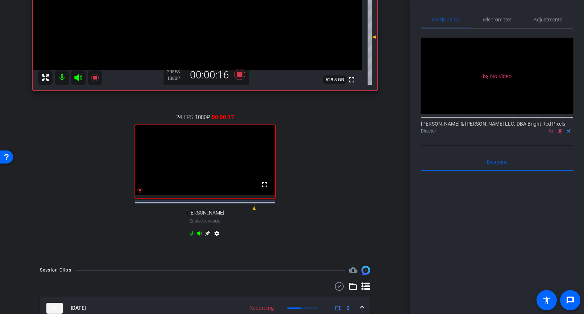
scroll to position [259, 0]
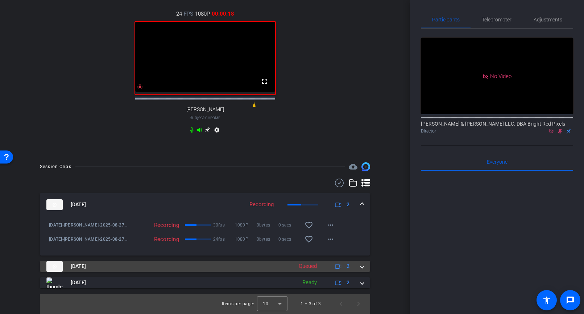
click at [363, 266] on span at bounding box center [362, 266] width 3 height 8
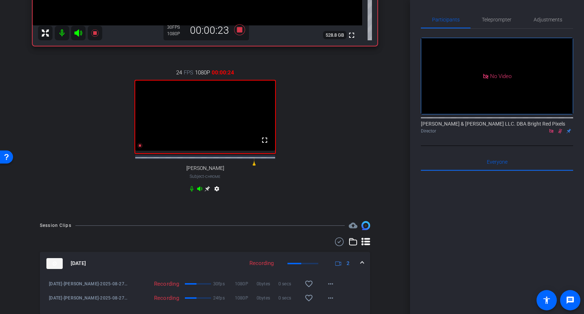
scroll to position [311, 0]
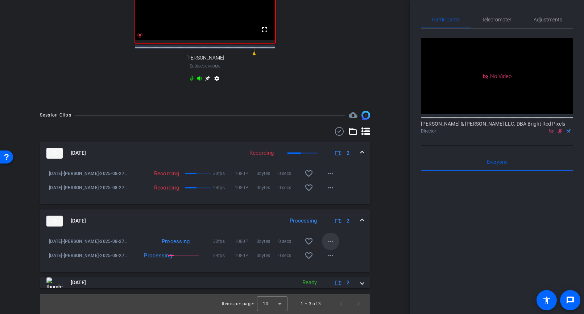
click at [333, 243] on mat-icon "more_horiz" at bounding box center [330, 241] width 9 height 9
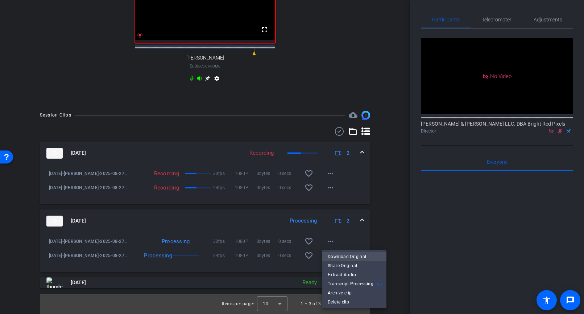
click at [338, 256] on span "Download Original" at bounding box center [354, 256] width 53 height 9
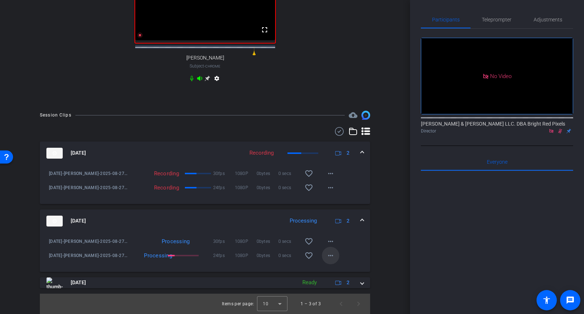
click at [324, 256] on span at bounding box center [330, 255] width 17 height 17
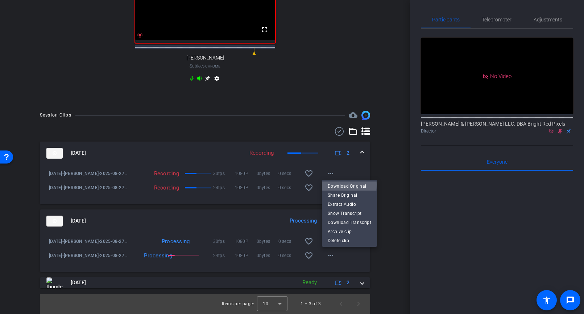
click at [343, 185] on span "Download Original" at bounding box center [350, 185] width 44 height 9
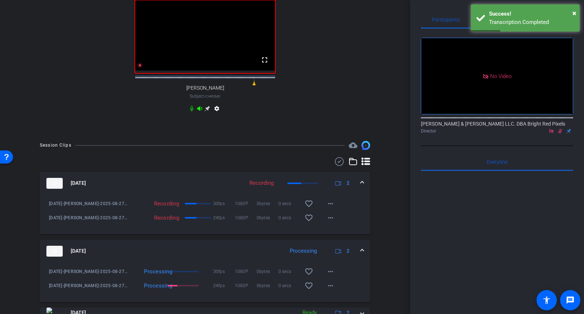
scroll to position [290, 0]
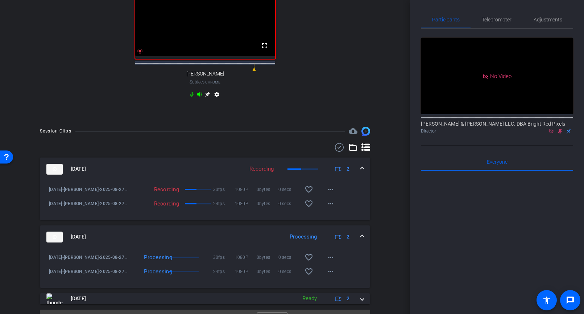
click at [388, 228] on div "Session Clips cloud_upload [DATE] Recording 2 [DATE]-[PERSON_NAME]-2025-08-27-1…" at bounding box center [205, 228] width 374 height 203
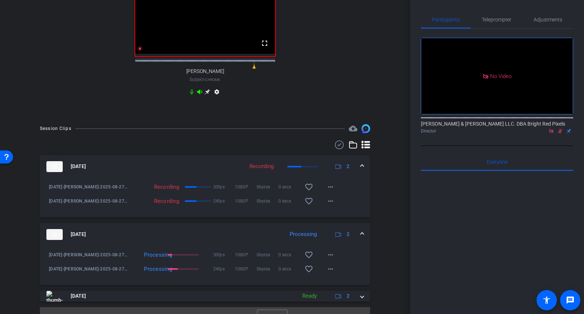
click at [343, 41] on div "24 FPS 1080P 00:01:35 fullscreen [PERSON_NAME] Subject - Chrome settings" at bounding box center [205, 35] width 345 height 150
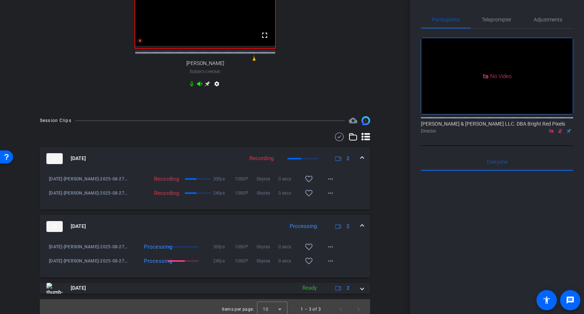
scroll to position [311, 0]
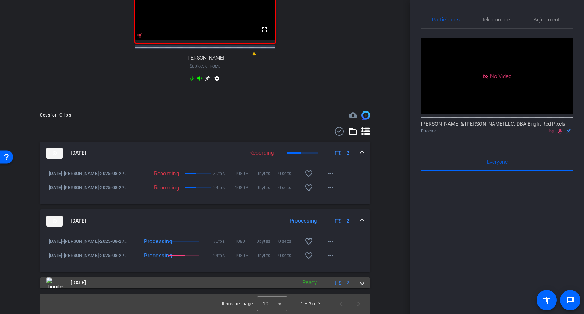
click at [361, 282] on span at bounding box center [362, 282] width 3 height 8
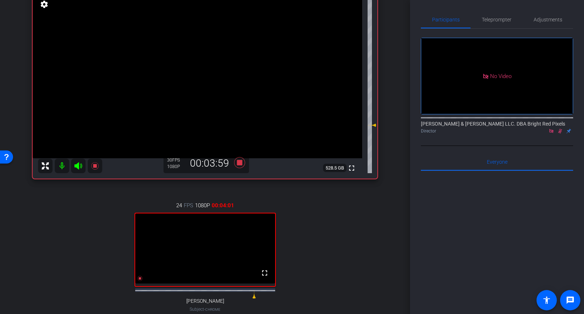
scroll to position [90, 0]
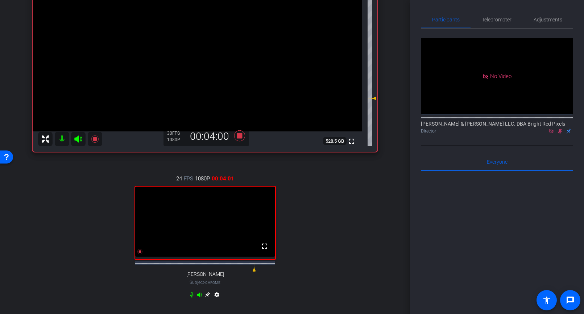
click at [381, 255] on div "[PERSON_NAME] iPad Pro 5th Gen 12.9-inch (WiFi+Cellular) info ROOM ID: 30348339…" at bounding box center [205, 131] width 374 height 378
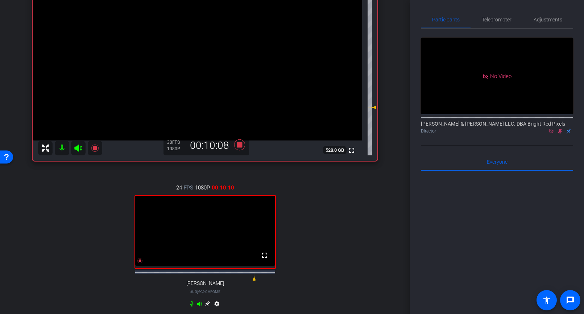
scroll to position [0, 0]
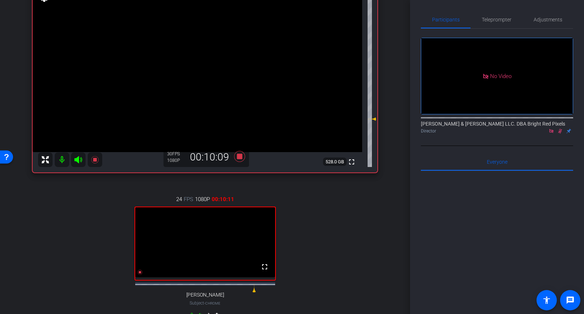
click at [373, 214] on div "24 FPS 1080P 00:10:11 fullscreen [PERSON_NAME] Subject - Chrome settings" at bounding box center [205, 258] width 345 height 150
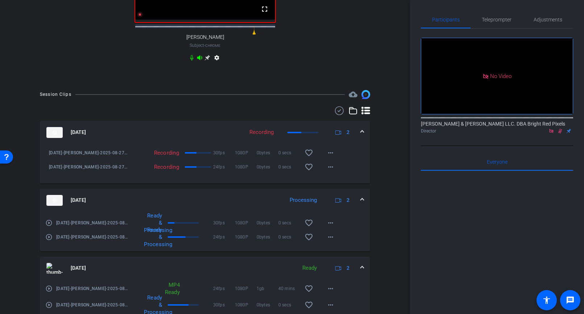
scroll to position [362, 0]
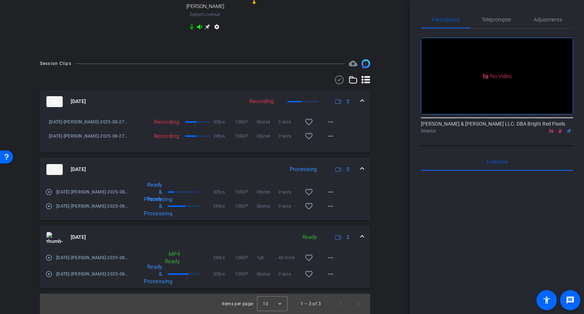
click at [381, 215] on div "Session Clips cloud_upload [DATE] Recording 2 [DATE]-[PERSON_NAME]-2025-08-27-1…" at bounding box center [205, 186] width 374 height 254
click at [382, 215] on div "Session Clips cloud_upload [DATE] Recording 2 [DATE]-[PERSON_NAME]-2025-08-27-1…" at bounding box center [205, 186] width 374 height 254
click at [381, 211] on div "Session Clips cloud_upload [DATE] Recording 2 [DATE]-[PERSON_NAME]-2025-08-27-1…" at bounding box center [205, 186] width 374 height 254
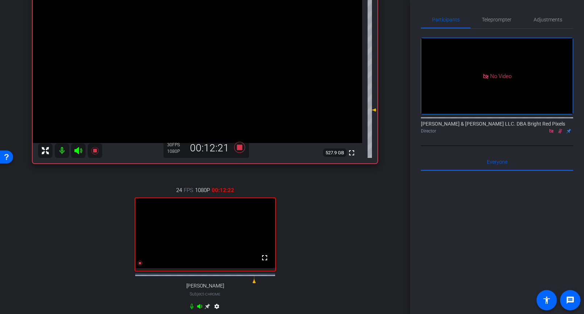
scroll to position [79, 0]
click at [383, 214] on div "[PERSON_NAME] iPad Pro 5th Gen 12.9-inch (WiFi+Cellular) info ROOM ID: 30348339…" at bounding box center [205, 141] width 374 height 378
click at [381, 214] on div "[PERSON_NAME] iPad Pro 5th Gen 12.9-inch (WiFi+Cellular) info ROOM ID: 30348339…" at bounding box center [205, 141] width 374 height 378
click at [562, 128] on icon at bounding box center [560, 130] width 6 height 5
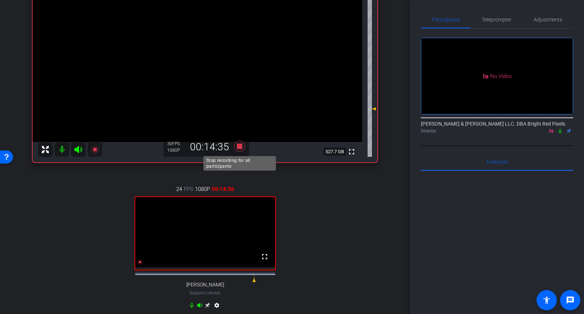
click at [239, 145] on icon at bounding box center [239, 146] width 11 height 11
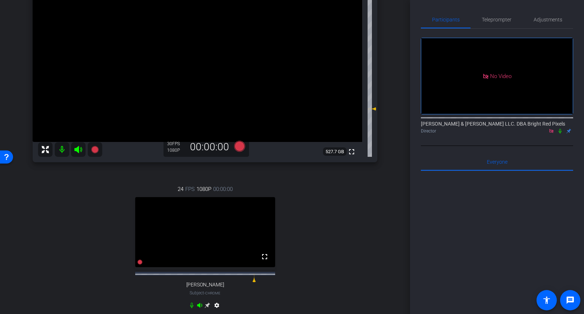
scroll to position [364, 0]
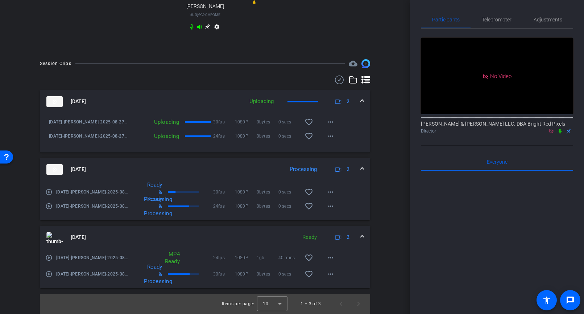
click at [391, 232] on div "Session Clips cloud_upload [DATE] Uploading 2 [DATE]-[PERSON_NAME]-2025-08-27-1…" at bounding box center [205, 186] width 374 height 254
click at [391, 231] on div "Session Clips cloud_upload [DATE] Processing 2 [DATE]-[PERSON_NAME]-2025-08-27-…" at bounding box center [205, 186] width 374 height 254
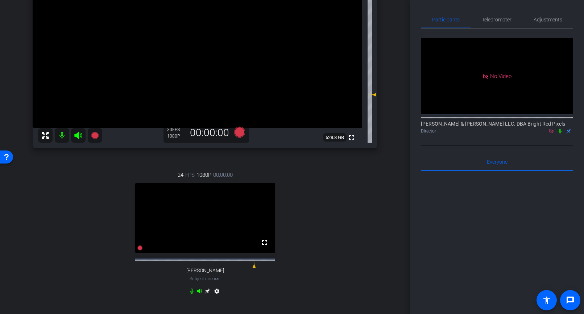
scroll to position [0, 0]
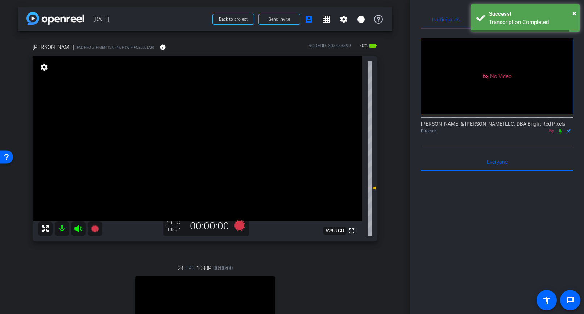
click at [391, 125] on div "[PERSON_NAME] iPad Pro 5th Gen 12.9-inch (WiFi+Cellular) info ROOM ID: 30348339…" at bounding box center [205, 220] width 374 height 378
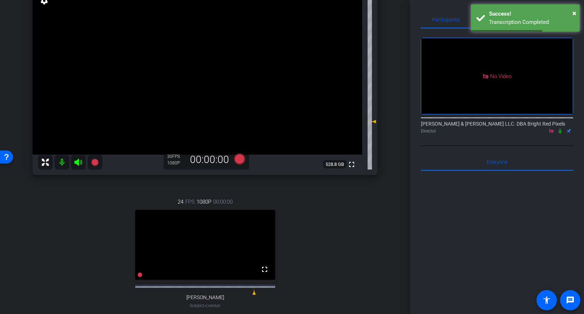
scroll to position [24, 0]
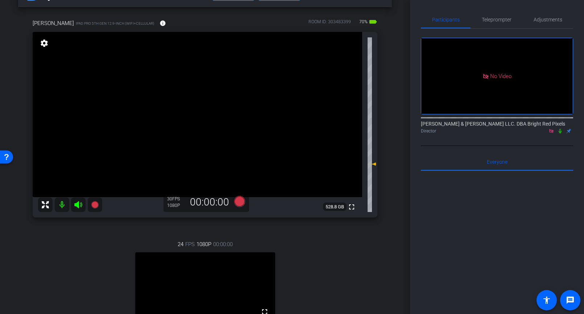
click at [403, 125] on div "arrow_back [DATE] Back to project Send invite account_box grid_on settings info…" at bounding box center [205, 133] width 410 height 314
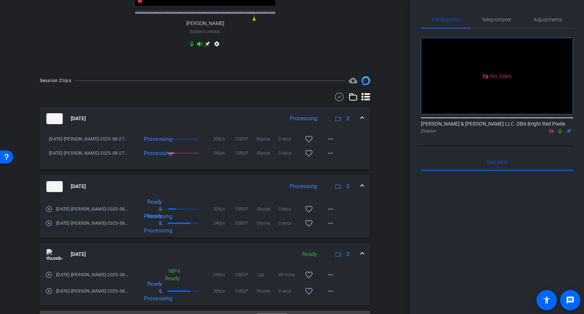
scroll to position [364, 0]
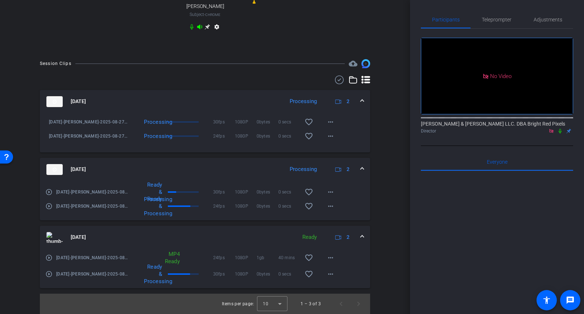
click at [398, 210] on div "arrow_back [DATE] Back to project Send invite account_box grid_on settings info…" at bounding box center [205, 157] width 410 height 314
click at [391, 210] on div "Session Clips cloud_upload [DATE] Processing 2 [DATE]-[PERSON_NAME]-2025-08-27-…" at bounding box center [205, 186] width 374 height 254
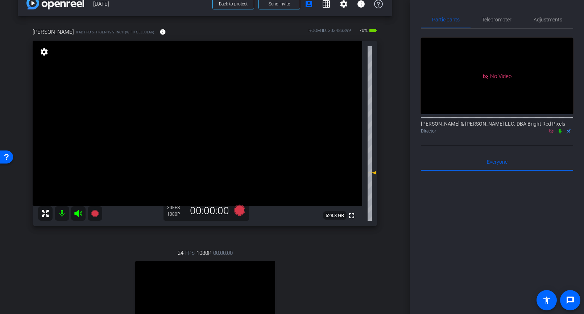
scroll to position [39, 0]
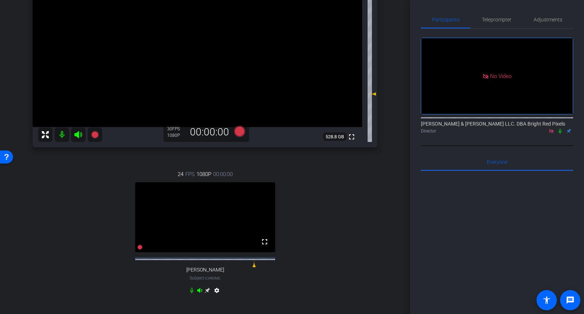
click at [354, 242] on div "24 FPS 1080P 00:00:00 fullscreen [PERSON_NAME] Subject - Chrome settings" at bounding box center [205, 233] width 345 height 150
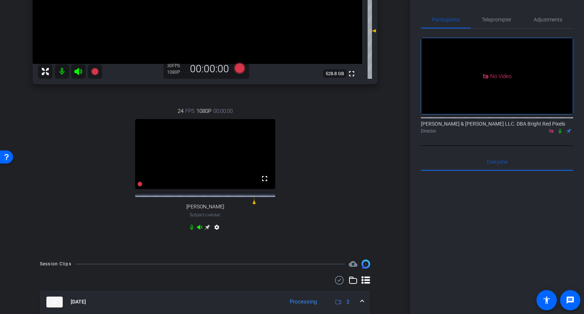
scroll to position [107, 0]
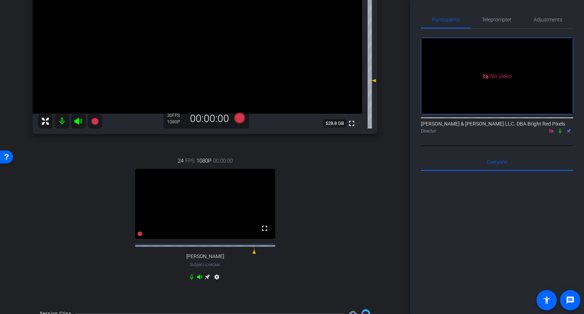
click at [354, 242] on div "24 FPS 1080P 00:00:00 fullscreen [PERSON_NAME] Subject - Chrome settings" at bounding box center [205, 220] width 345 height 150
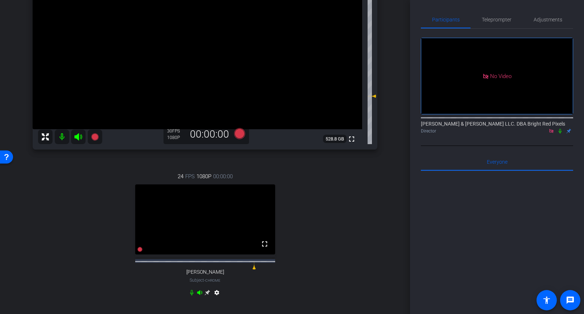
scroll to position [91, 0]
click at [354, 242] on div "24 FPS 1080P 00:00:00 fullscreen [PERSON_NAME] Subject - Chrome settings" at bounding box center [205, 236] width 345 height 150
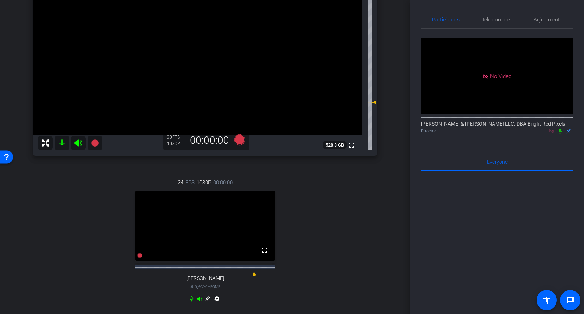
scroll to position [84, 0]
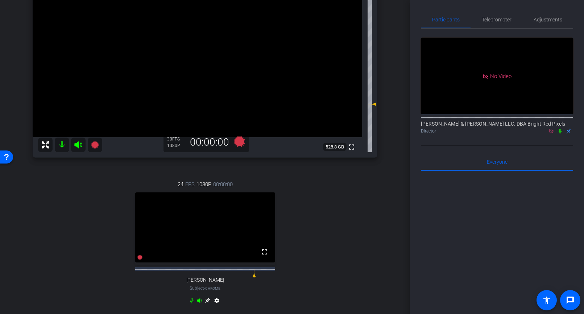
click at [392, 247] on div "[PERSON_NAME] iPad Pro 5th Gen 12.9-inch (WiFi+Cellular) info ROOM ID: 30348339…" at bounding box center [205, 136] width 374 height 378
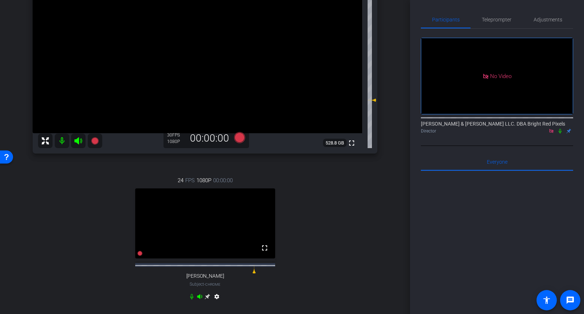
scroll to position [87, 0]
click at [338, 205] on div "24 FPS 1080P 00:00:00 fullscreen [PERSON_NAME] Subject - Chrome settings" at bounding box center [205, 240] width 345 height 150
click at [352, 204] on div "24 FPS 1080P 00:00:00 fullscreen [PERSON_NAME] Subject - Chrome settings" at bounding box center [205, 240] width 345 height 150
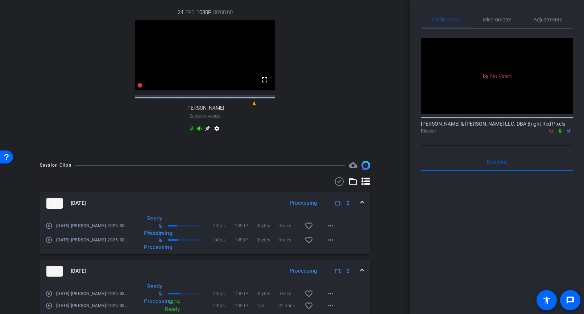
scroll to position [357, 0]
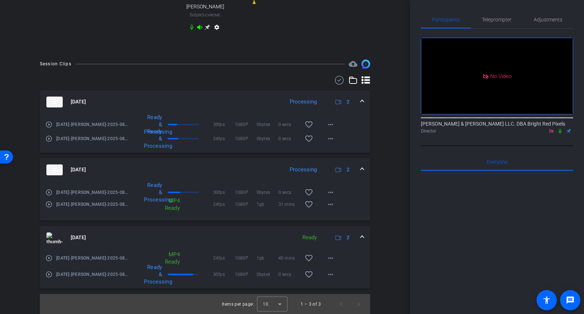
click at [393, 176] on div "arrow_back [DATE] Back to project Send invite account_box grid_on settings info…" at bounding box center [205, 157] width 410 height 314
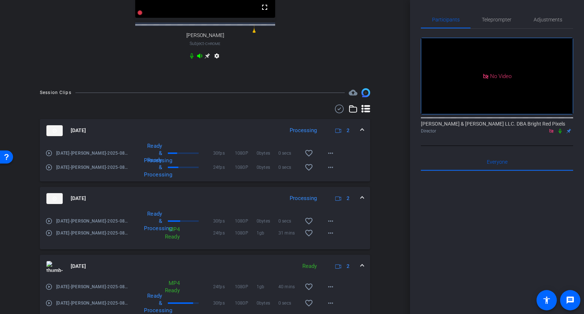
scroll to position [341, 0]
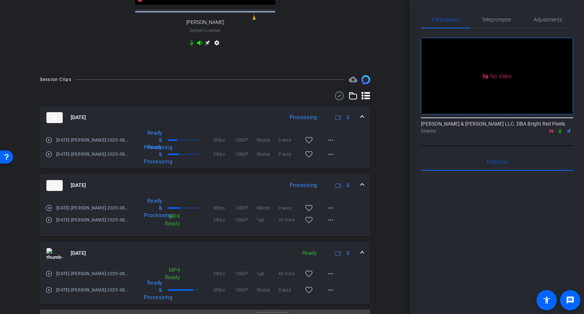
click at [392, 176] on div "Session Clips cloud_upload [DATE] Processing 2 play_circle_outline [DATE]-[PERS…" at bounding box center [205, 202] width 374 height 254
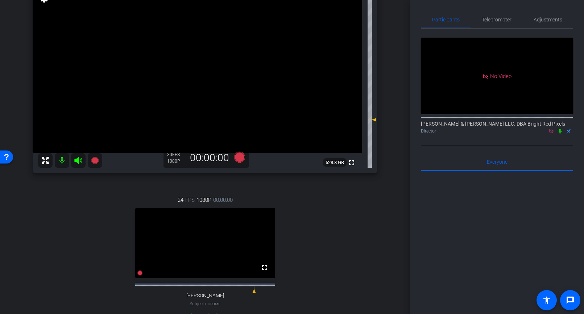
scroll to position [60, 0]
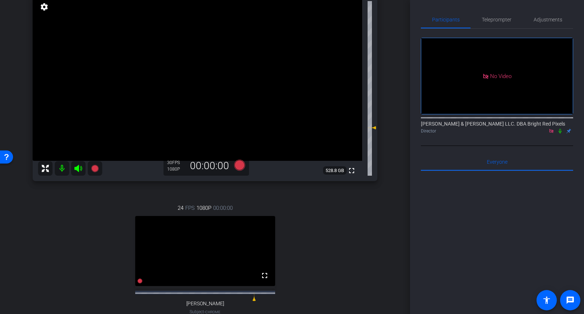
click at [382, 186] on div "[PERSON_NAME] iPad Pro 5th Gen 12.9-inch (WiFi+Cellular) info ROOM ID: 30348339…" at bounding box center [205, 160] width 374 height 378
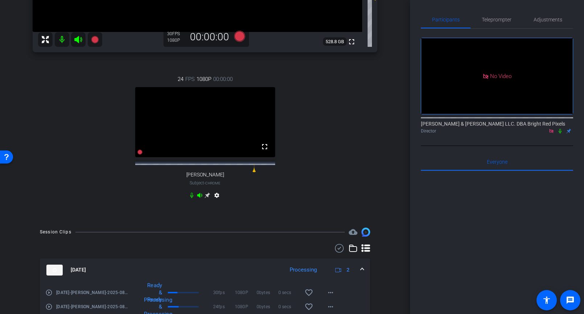
scroll to position [40, 0]
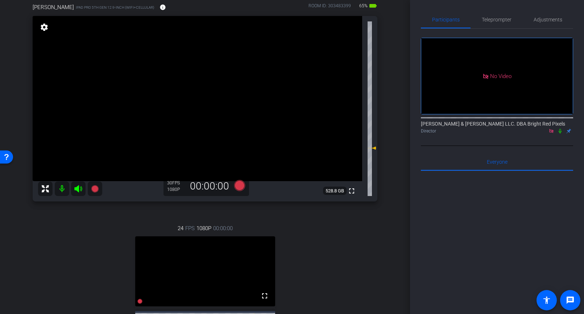
click at [398, 186] on div "arrow_back [DATE] Back to project Send invite account_box grid_on settings info…" at bounding box center [205, 117] width 410 height 314
click at [396, 186] on div "arrow_back [DATE] Back to project Send invite account_box grid_on settings info…" at bounding box center [205, 117] width 410 height 314
click at [387, 235] on div "[PERSON_NAME] iPad Pro 5th Gen 12.9-inch (WiFi+Cellular) info ROOM ID: 30348339…" at bounding box center [205, 180] width 374 height 378
click at [378, 235] on div "[PERSON_NAME] iPad Pro 5th Gen 12.9-inch (WiFi+Cellular) info ROOM ID: 30348339…" at bounding box center [205, 180] width 374 height 378
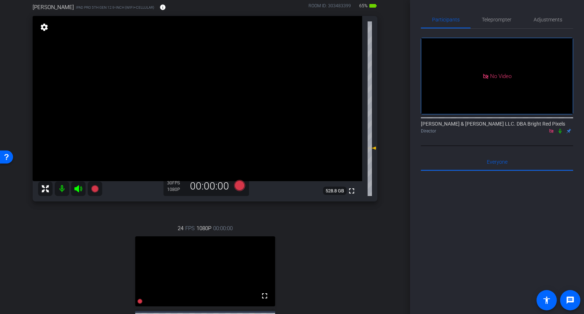
click at [391, 236] on div "[PERSON_NAME] iPad Pro 5th Gen 12.9-inch (WiFi+Cellular) info ROOM ID: 30348339…" at bounding box center [205, 180] width 374 height 378
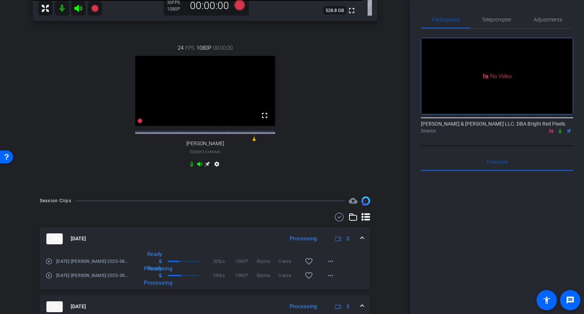
scroll to position [317, 0]
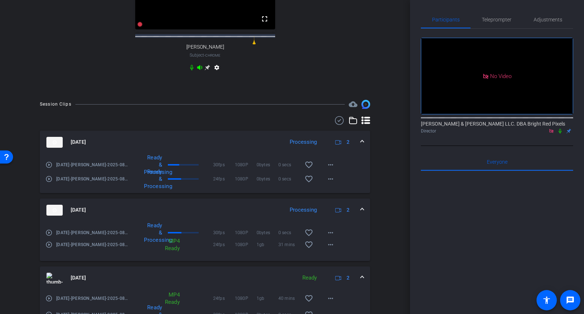
click at [383, 235] on div "Session Clips cloud_upload [DATE] Processing 2 play_circle_outline [DATE]-[PERS…" at bounding box center [205, 227] width 374 height 254
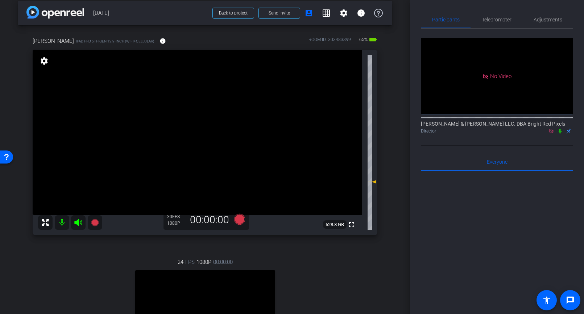
scroll to position [0, 0]
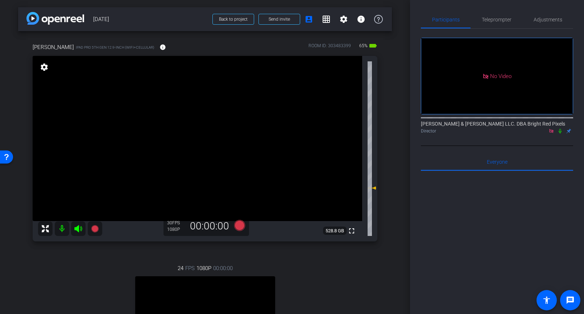
click at [395, 114] on div "arrow_back [DATE] Back to project Send invite account_box grid_on settings info…" at bounding box center [205, 157] width 410 height 314
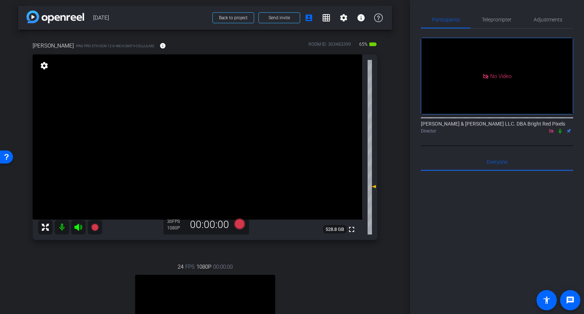
click at [391, 119] on div "[PERSON_NAME] iPad Pro 5th Gen 12.9-inch (WiFi+Cellular) info ROOM ID: 30348339…" at bounding box center [205, 219] width 374 height 378
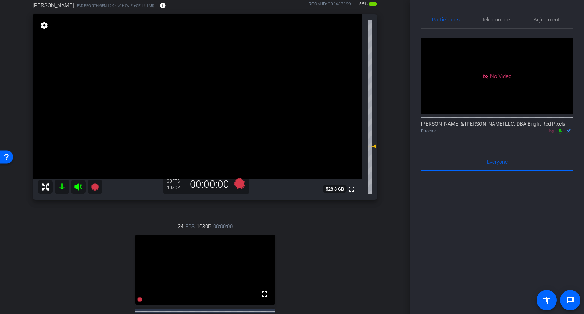
scroll to position [39, 0]
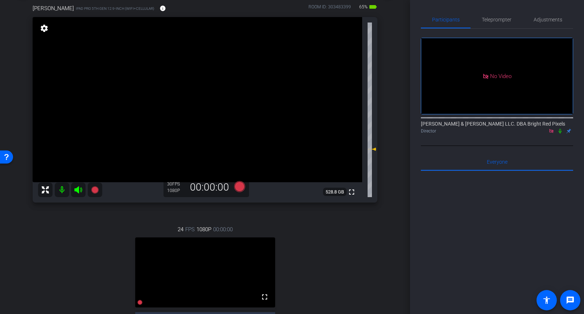
click at [394, 117] on div "arrow_back [DATE] Back to project Send invite account_box grid_on settings info…" at bounding box center [205, 118] width 410 height 314
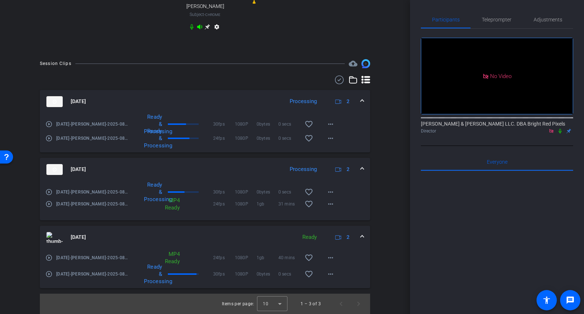
scroll to position [363, 0]
click at [392, 223] on div "Session Clips cloud_upload [DATE] Processing 2 play_circle_outline [DATE]-[PERS…" at bounding box center [205, 186] width 374 height 254
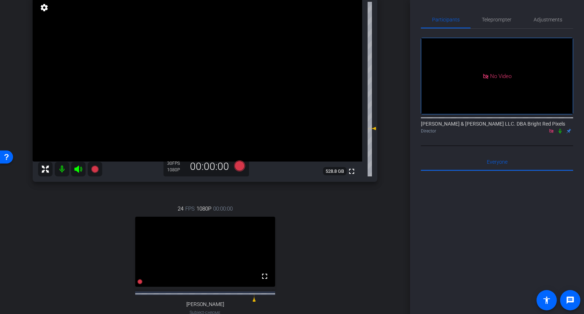
scroll to position [76, 0]
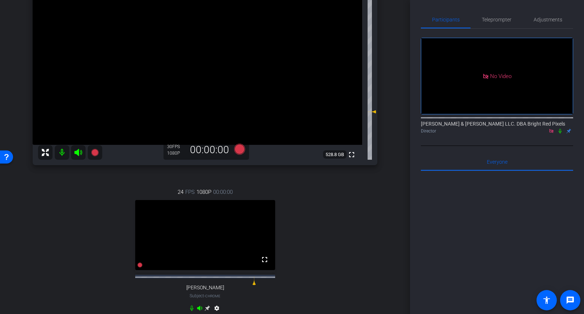
click at [385, 223] on div "[PERSON_NAME] iPad Pro 5th Gen 12.9-inch (WiFi+Cellular) info ROOM ID: 30348339…" at bounding box center [205, 144] width 374 height 378
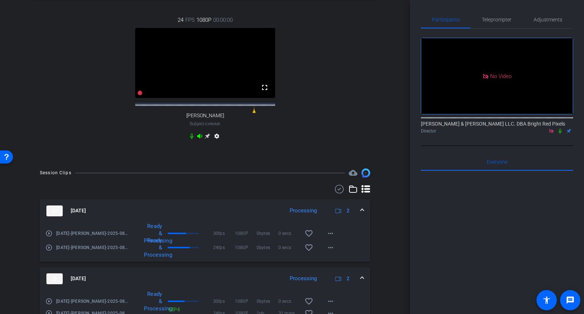
scroll to position [362, 0]
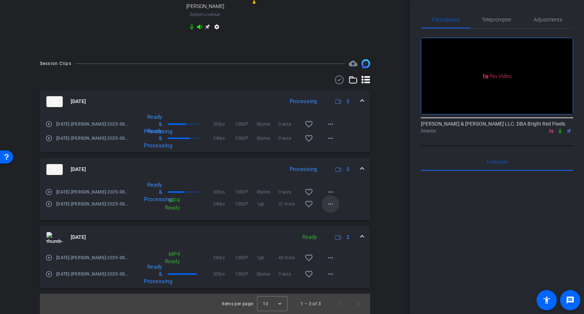
click at [330, 206] on mat-icon "more_horiz" at bounding box center [330, 203] width 9 height 9
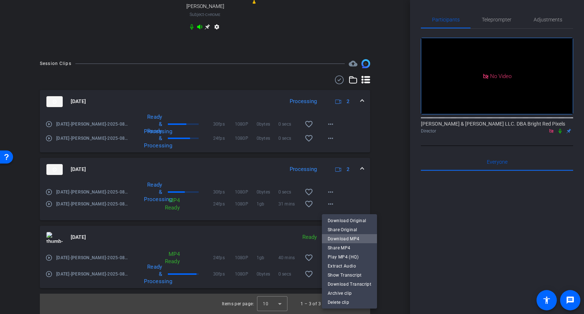
click at [351, 237] on span "Download MP4" at bounding box center [350, 238] width 44 height 9
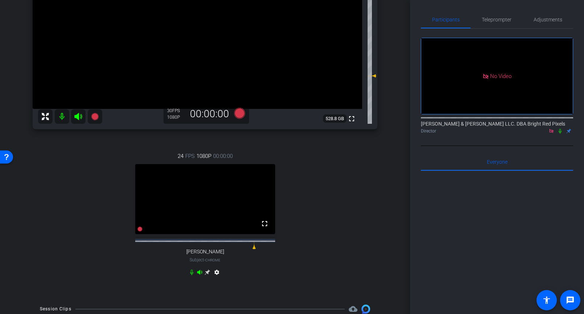
scroll to position [81, 0]
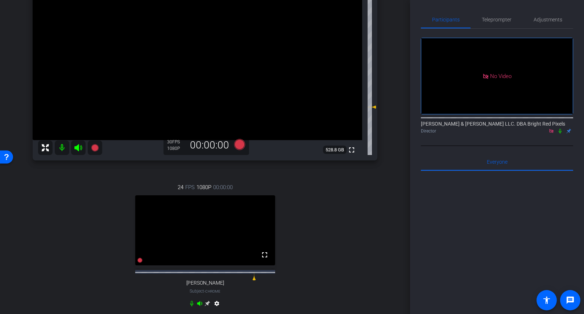
click at [392, 96] on div "arrow_back [DATE] Back to project Send invite account_box grid_on settings info…" at bounding box center [205, 76] width 410 height 314
click at [391, 95] on div "[PERSON_NAME] iPad Pro 5th Gen 12.9-inch (WiFi+Cellular) info ROOM ID: 30348339…" at bounding box center [205, 139] width 374 height 378
drag, startPoint x: 394, startPoint y: 166, endPoint x: 515, endPoint y: 17, distance: 191.6
click at [401, 160] on div "arrow_back [DATE] Back to project Send invite account_box grid_on settings info…" at bounding box center [205, 76] width 410 height 314
click at [81, 218] on div "24 FPS 1080P 00:00:00 fullscreen [PERSON_NAME] Subject - Chrome settings" at bounding box center [205, 246] width 345 height 150
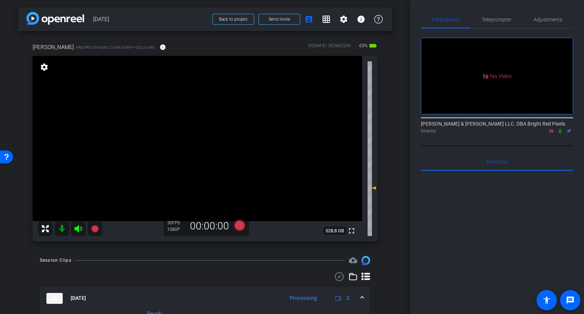
scroll to position [103, 0]
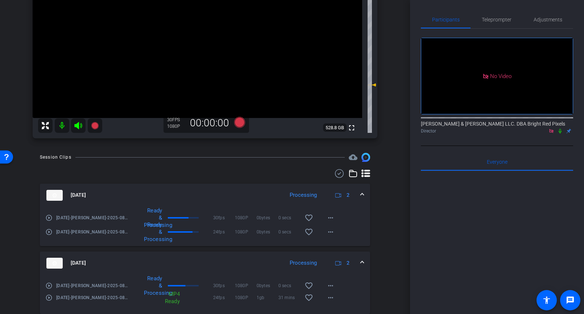
drag, startPoint x: 562, startPoint y: 113, endPoint x: 561, endPoint y: 101, distance: 12.0
click at [562, 114] on div "[PERSON_NAME] & [PERSON_NAME] LLC. DBA Bright Red Pixels Director" at bounding box center [497, 125] width 152 height 22
click at [561, 128] on icon at bounding box center [560, 130] width 6 height 5
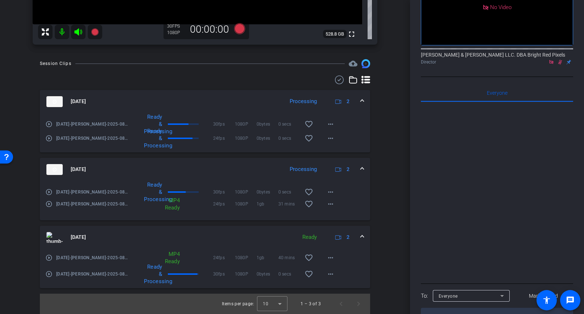
scroll to position [132, 0]
